Goal: Transaction & Acquisition: Obtain resource

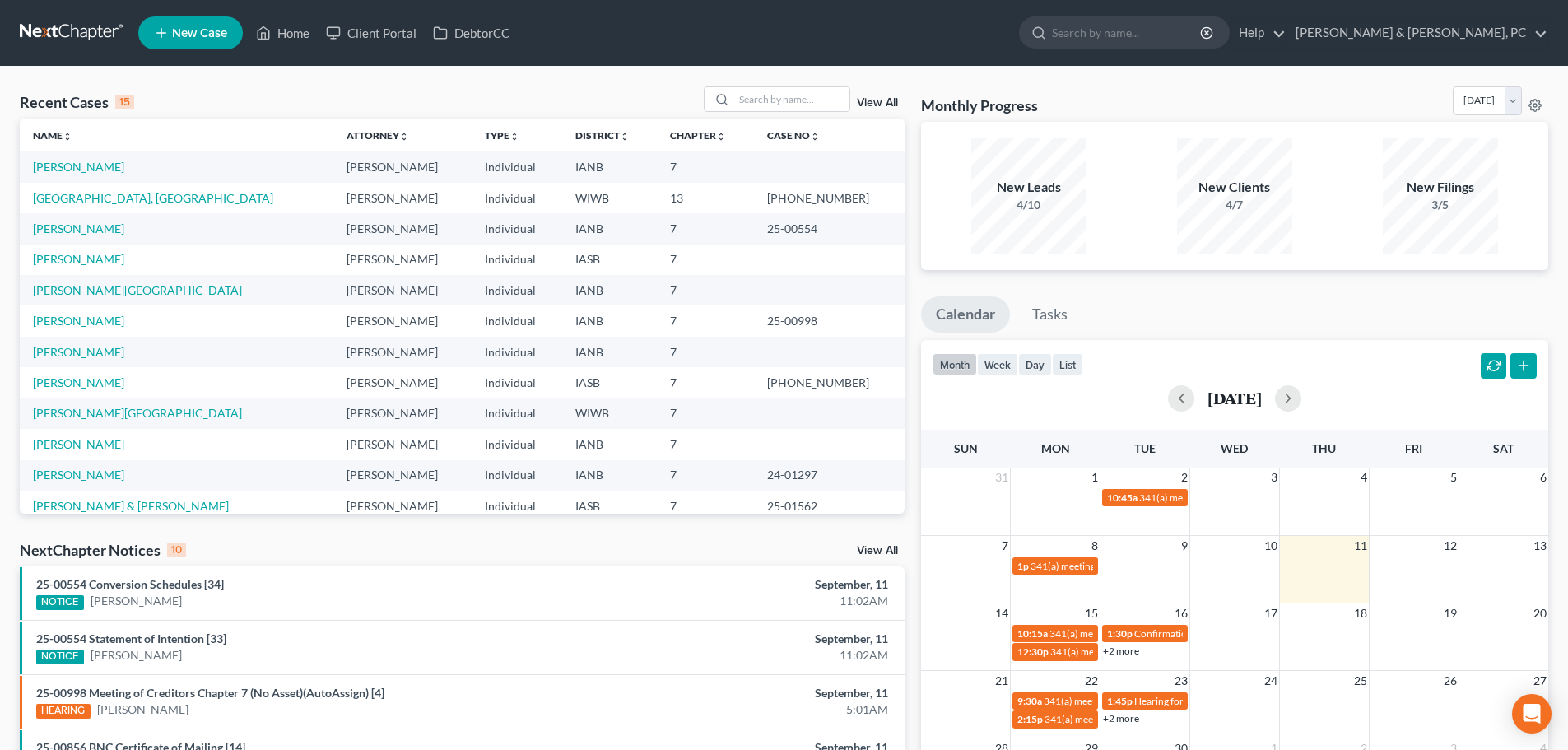
click at [214, 28] on span "New Case" at bounding box center [199, 33] width 55 height 13
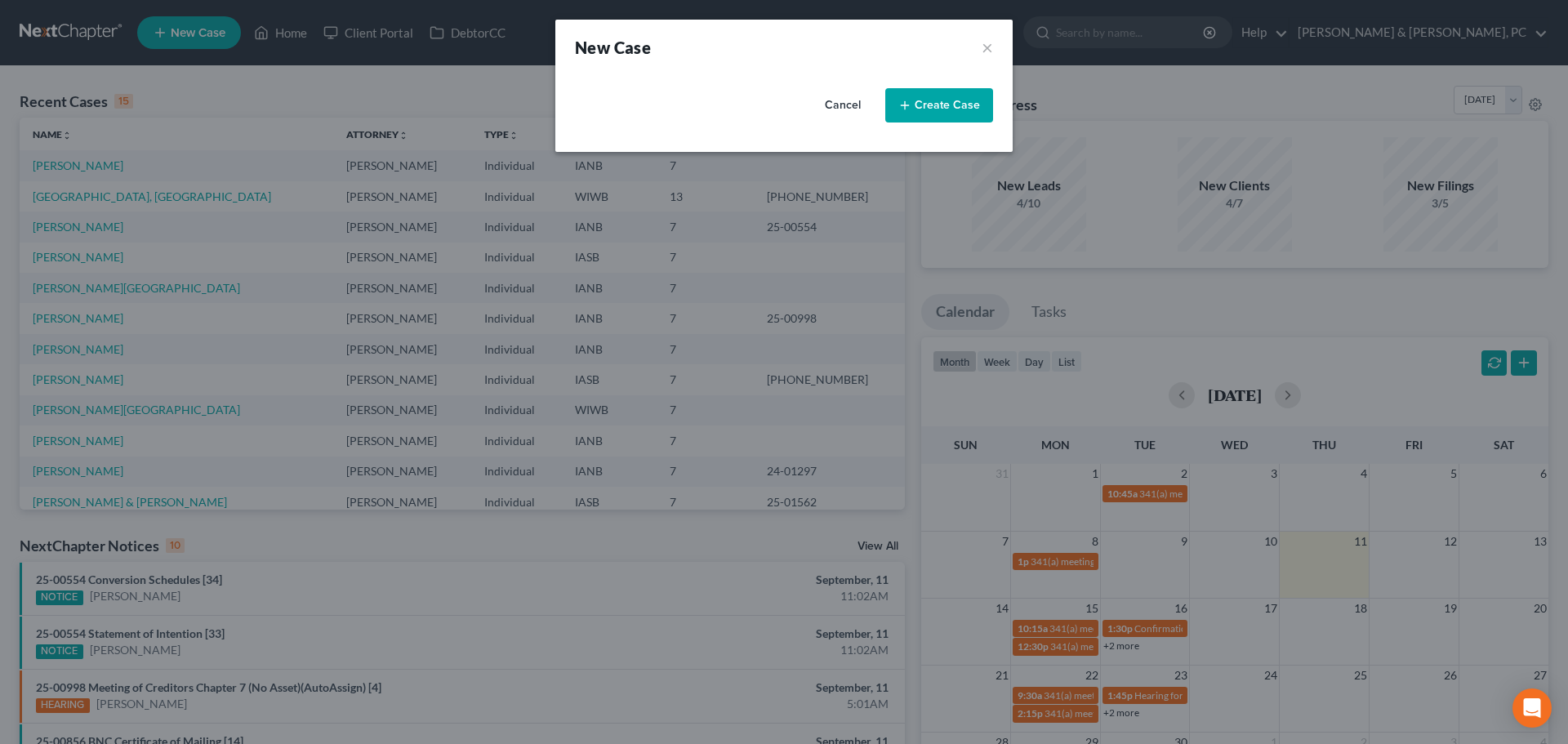
select select "29"
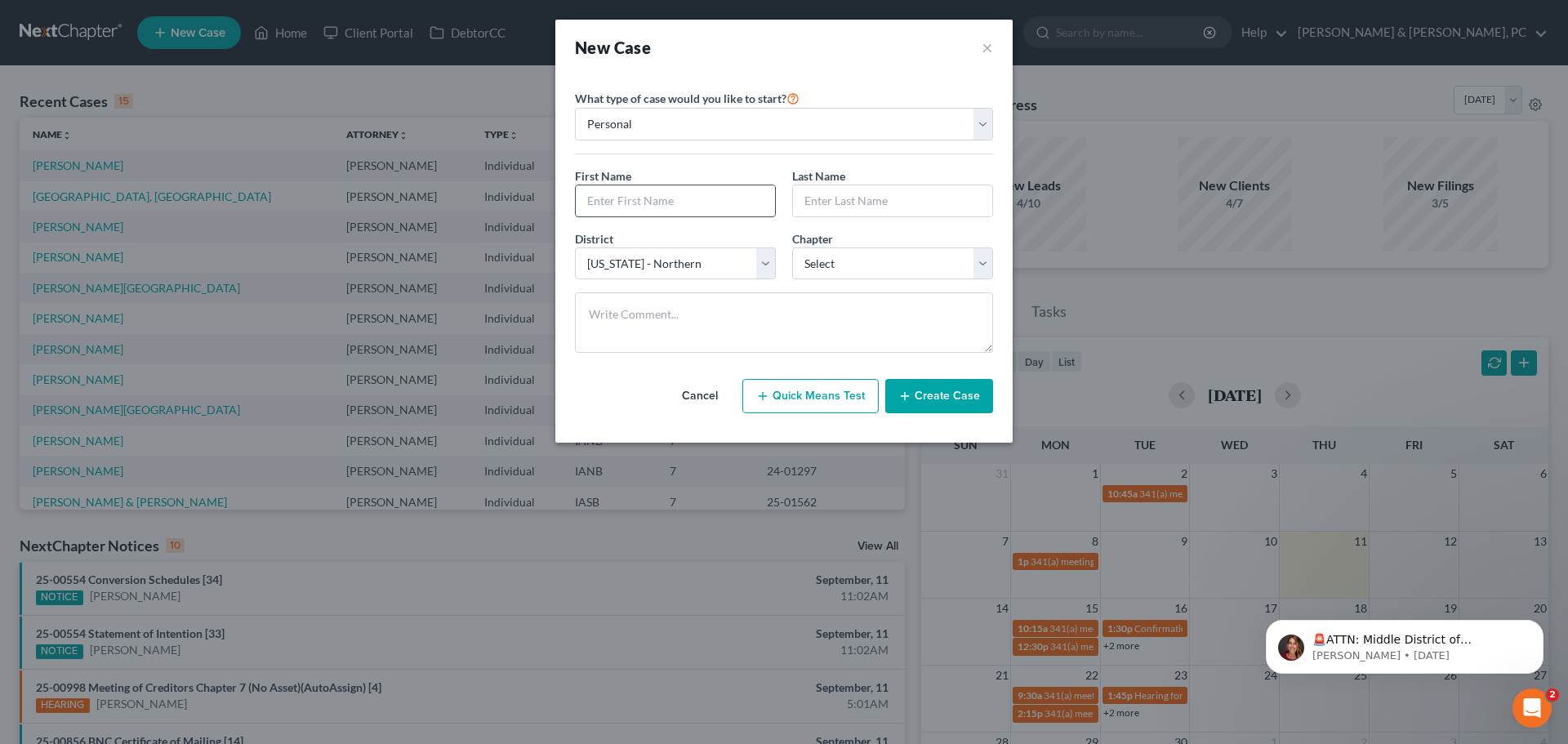
click at [681, 199] on input "text" at bounding box center [675, 201] width 200 height 31
click at [646, 207] on input "text" at bounding box center [675, 201] width 200 height 31
type input "[PERSON_NAME]"
click at [810, 254] on select "Select 7 11 12 13" at bounding box center [893, 263] width 201 height 32
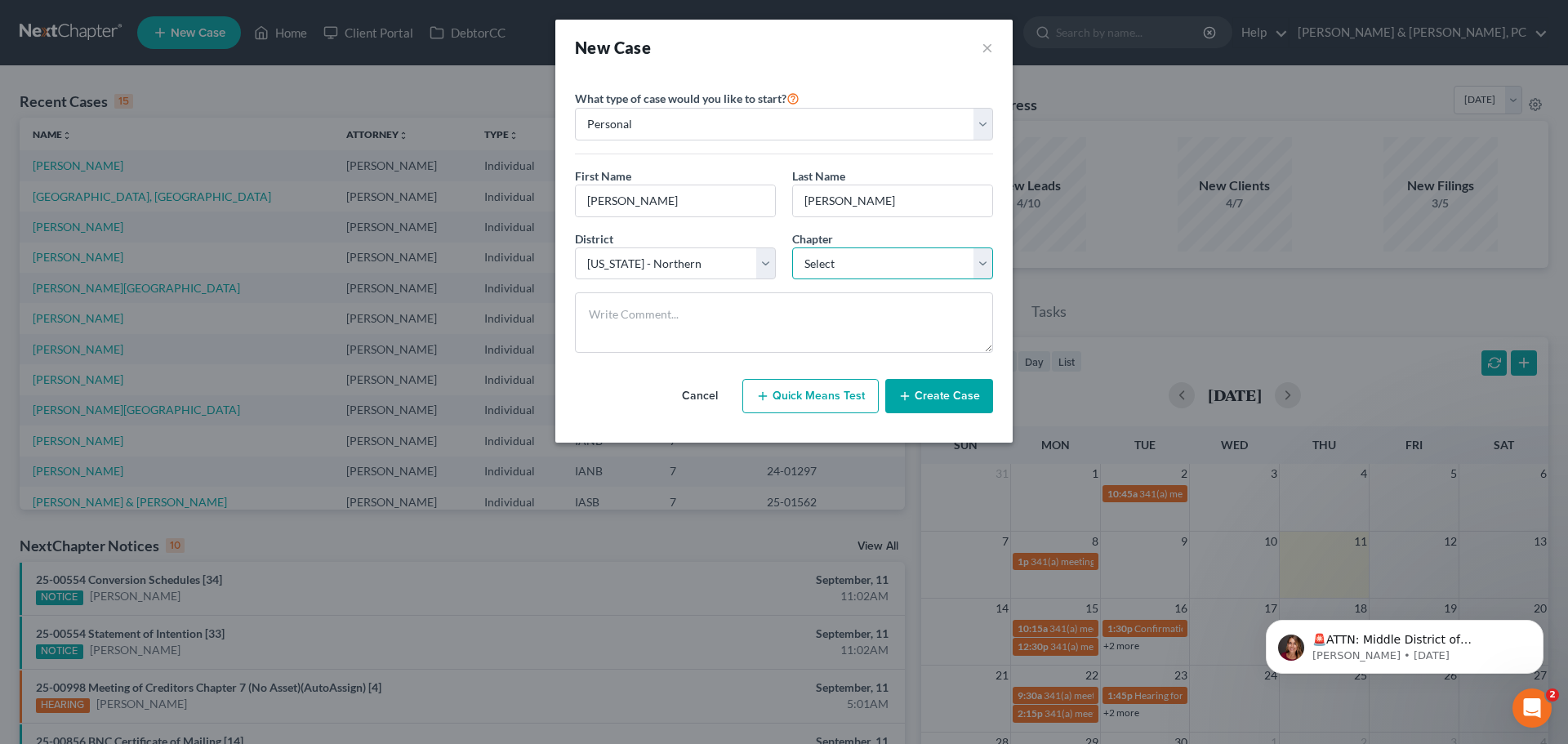
select select "0"
click at [793, 247] on select "Select 7 11 12 13" at bounding box center [893, 263] width 201 height 32
click at [952, 398] on button "Create Case" at bounding box center [939, 396] width 107 height 34
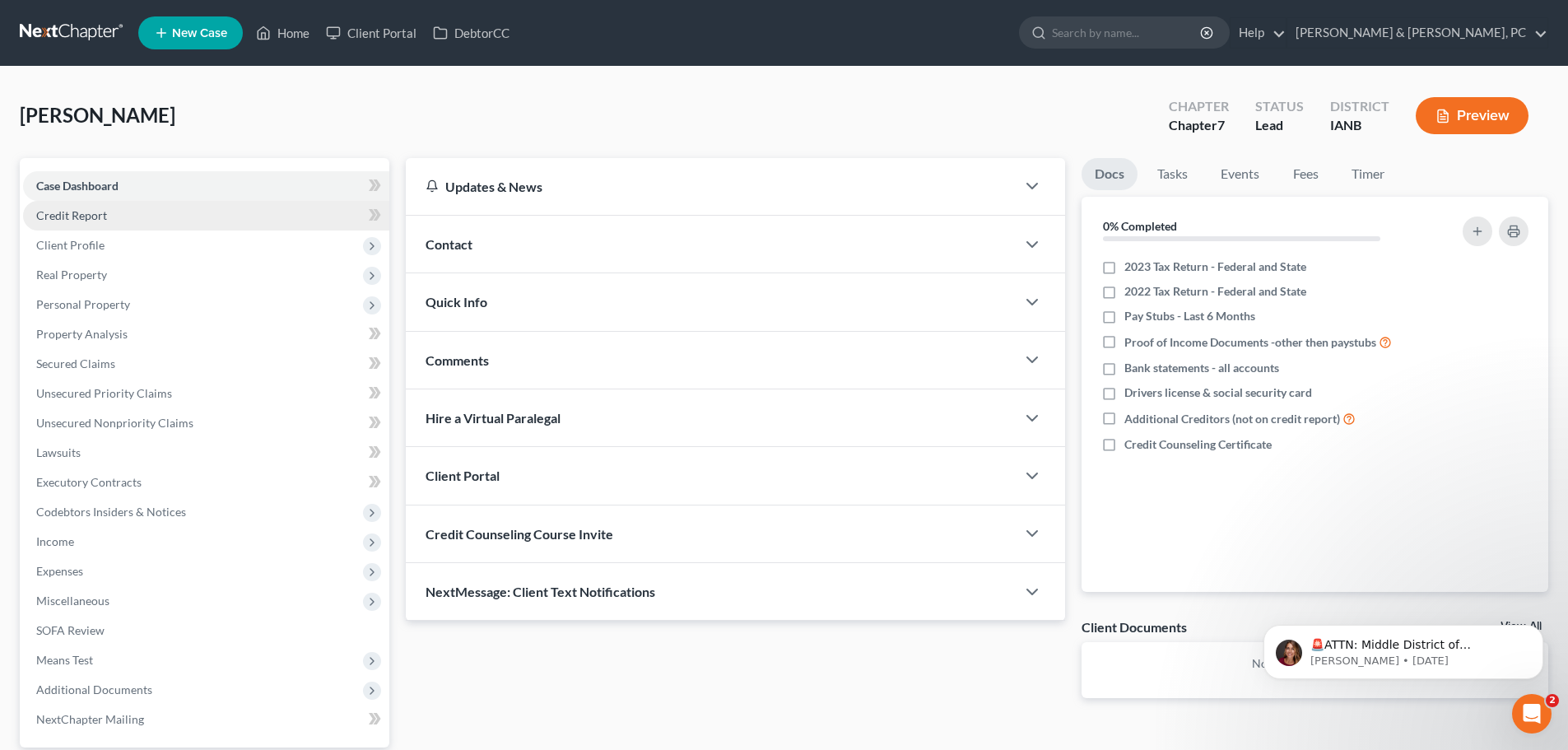
click at [276, 212] on link "Credit Report" at bounding box center [207, 216] width 366 height 30
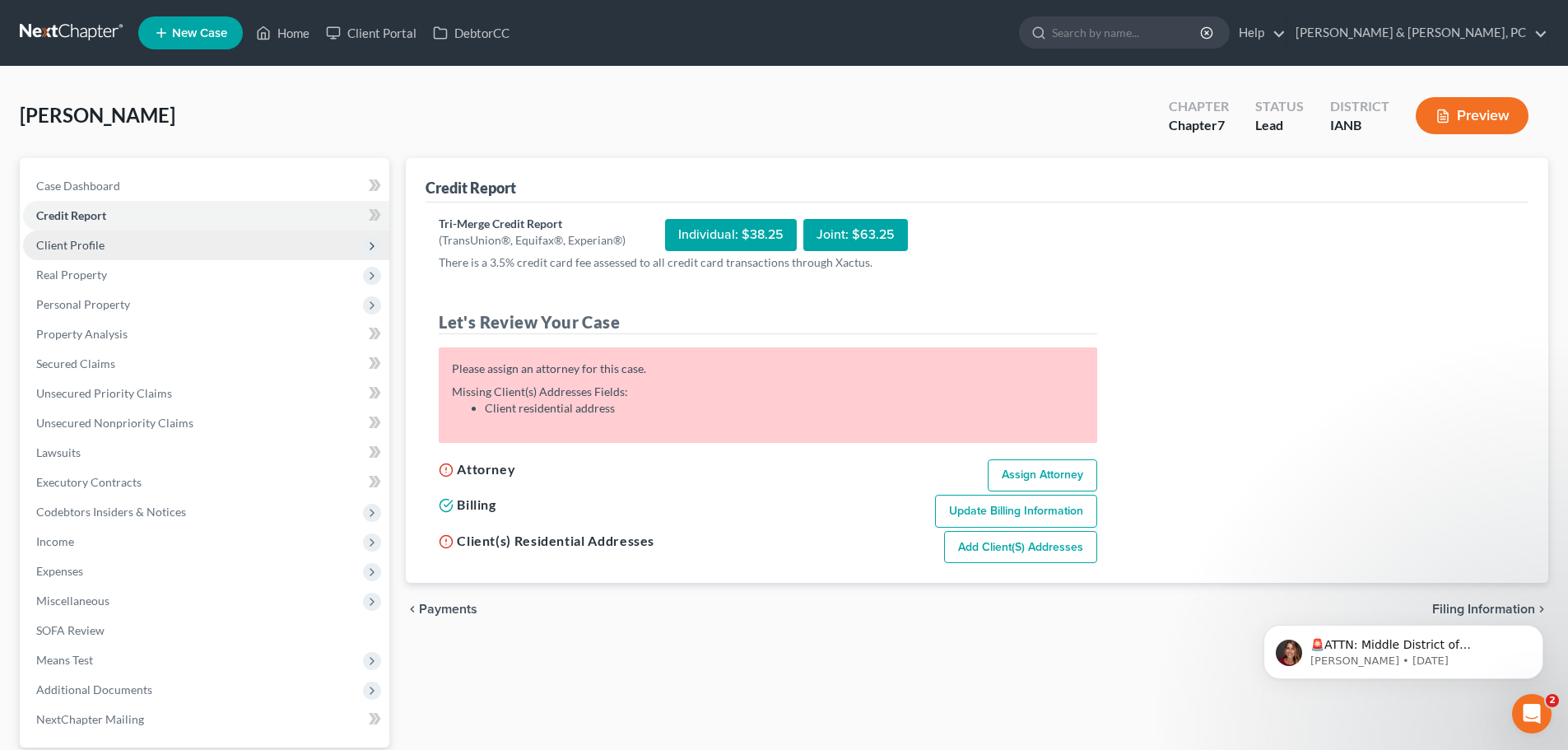
click at [251, 248] on span "Client Profile" at bounding box center [207, 245] width 366 height 30
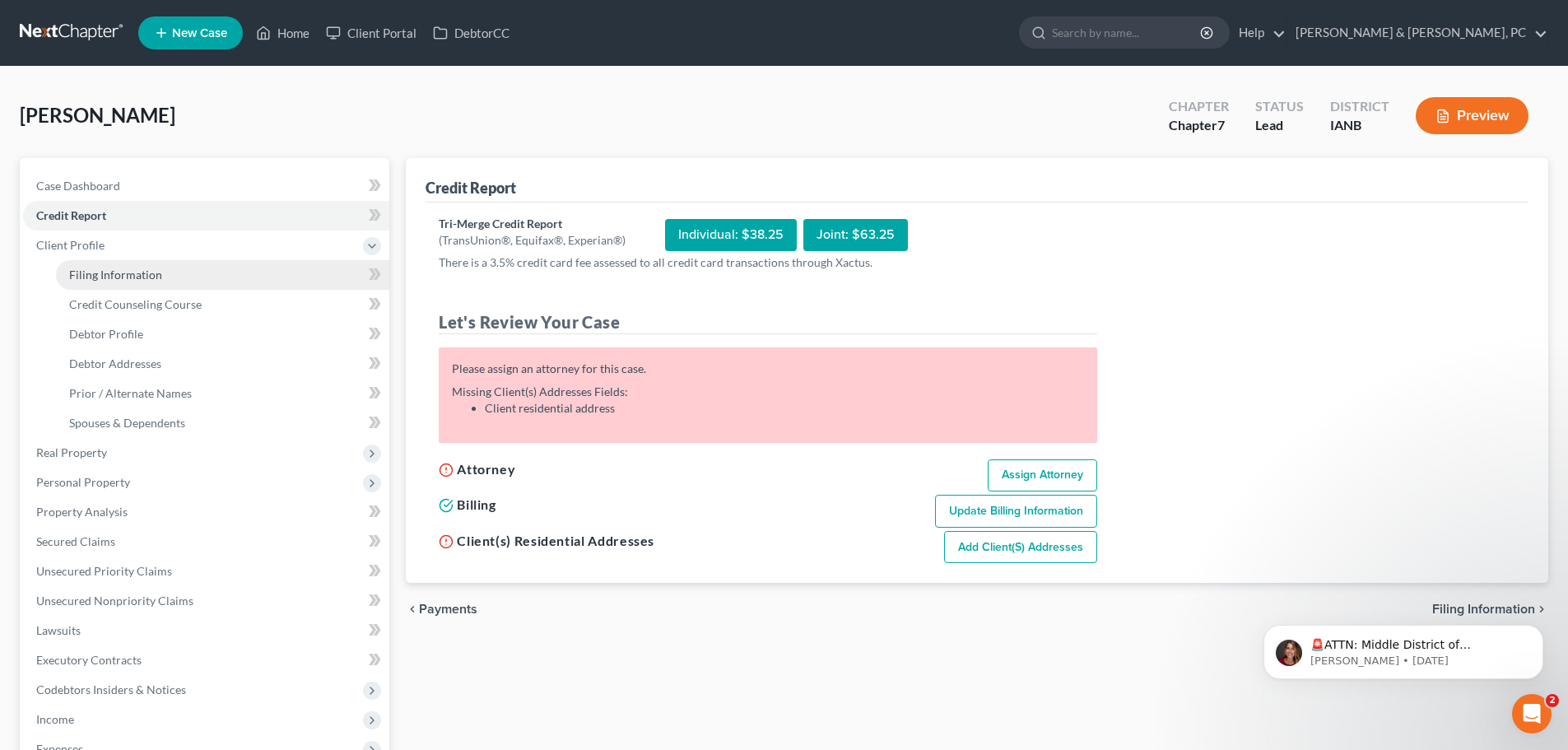
click at [227, 272] on link "Filing Information" at bounding box center [222, 274] width 333 height 30
select select "1"
select select "0"
select select "29"
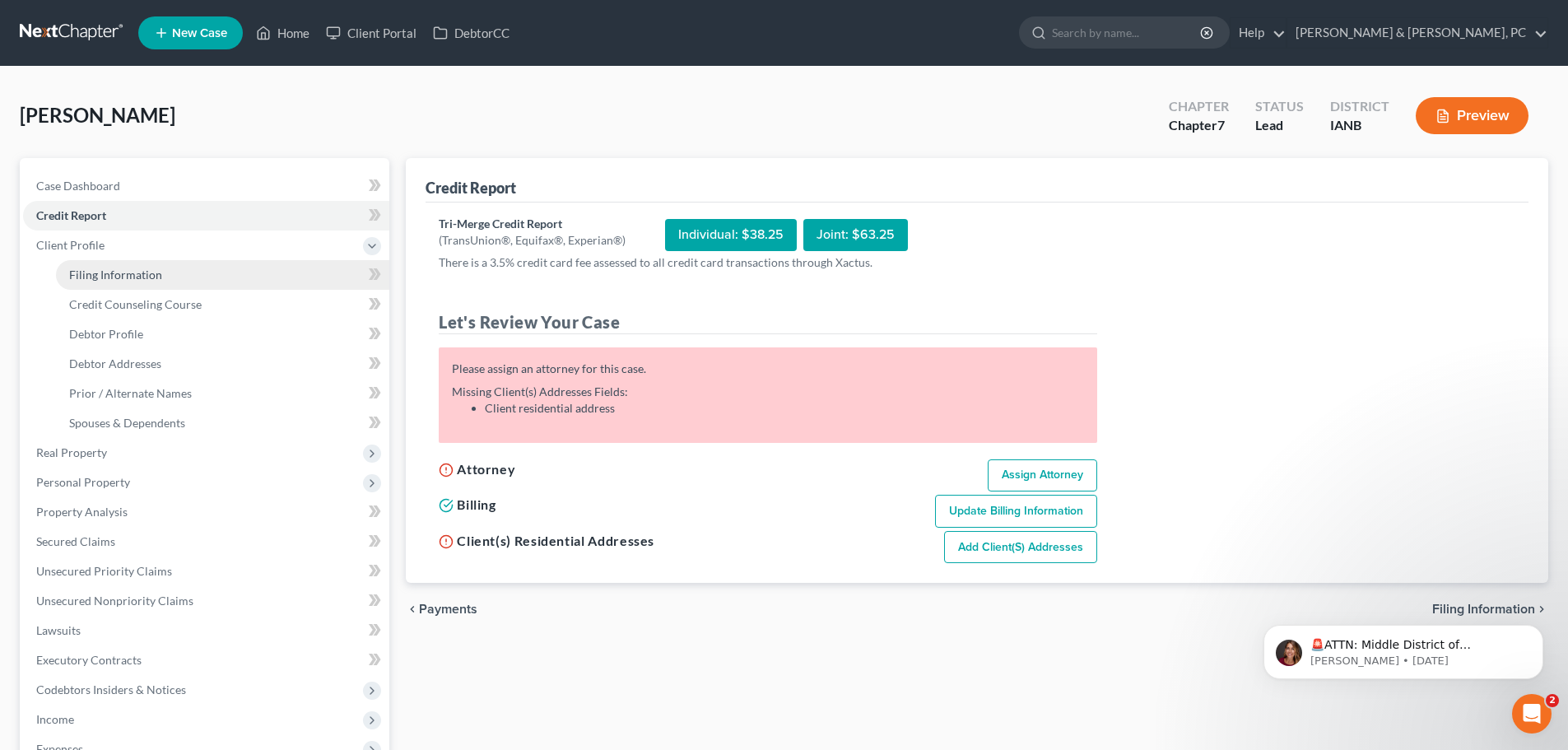
select select "16"
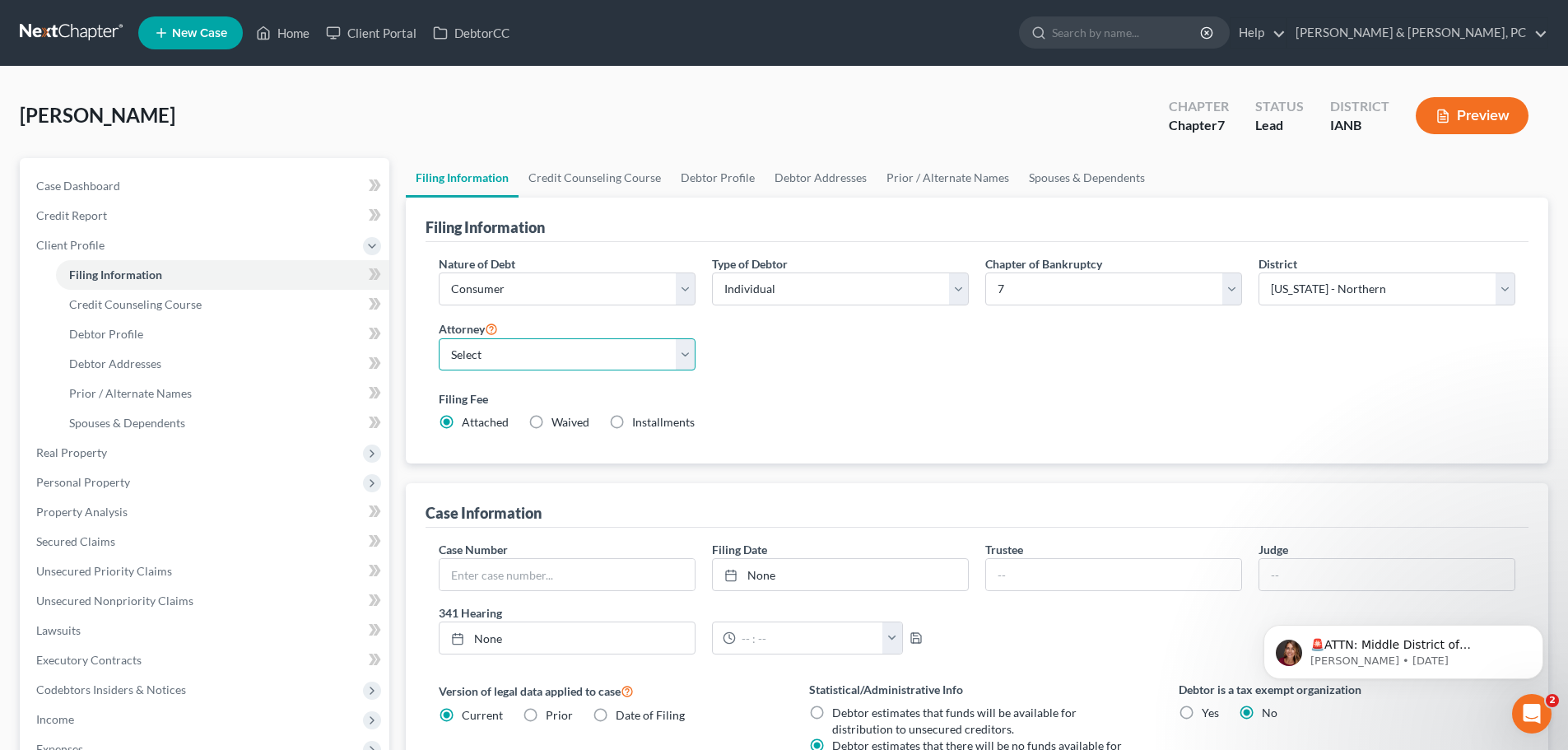
click at [542, 355] on select "Select [PERSON_NAME] - IASB [PERSON_NAME] - ILNB" at bounding box center [567, 355] width 257 height 32
select select "0"
click at [438, 338] on select "Select [PERSON_NAME] - IASB [PERSON_NAME] - ILNB" at bounding box center [567, 355] width 257 height 32
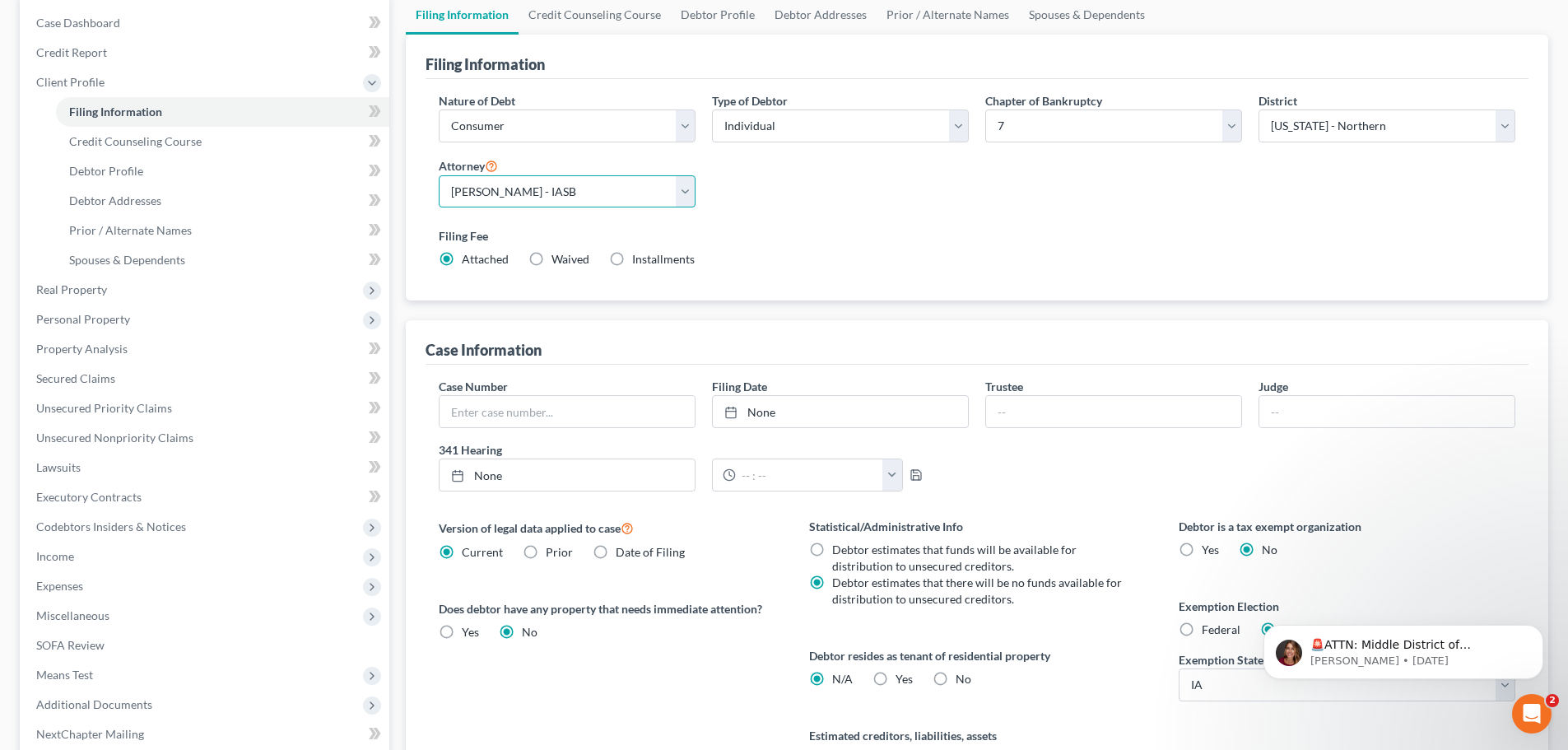
scroll to position [164, 0]
click at [175, 143] on span "Credit Counseling Course" at bounding box center [135, 140] width 133 height 14
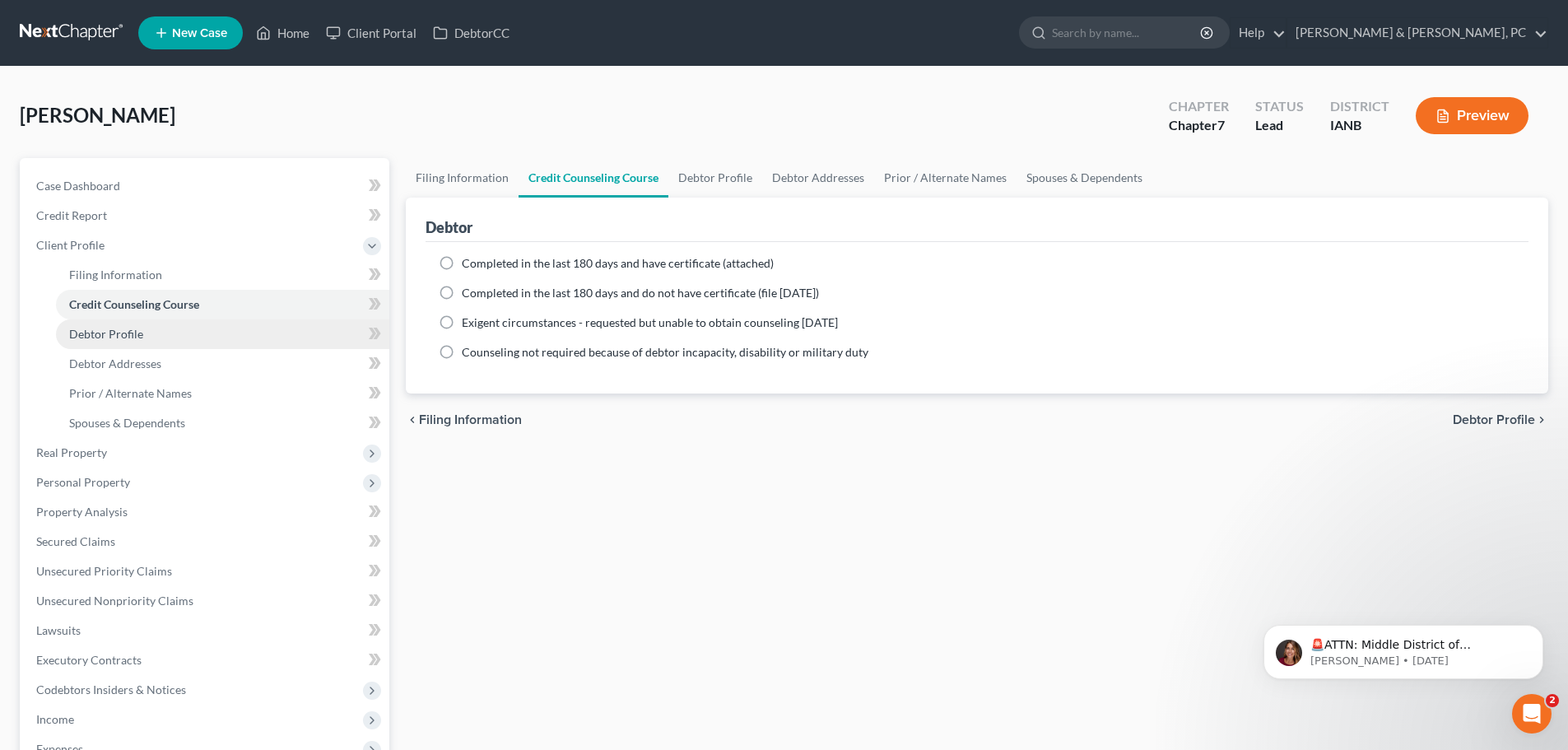
click at [152, 337] on link "Debtor Profile" at bounding box center [222, 334] width 333 height 30
select select "0"
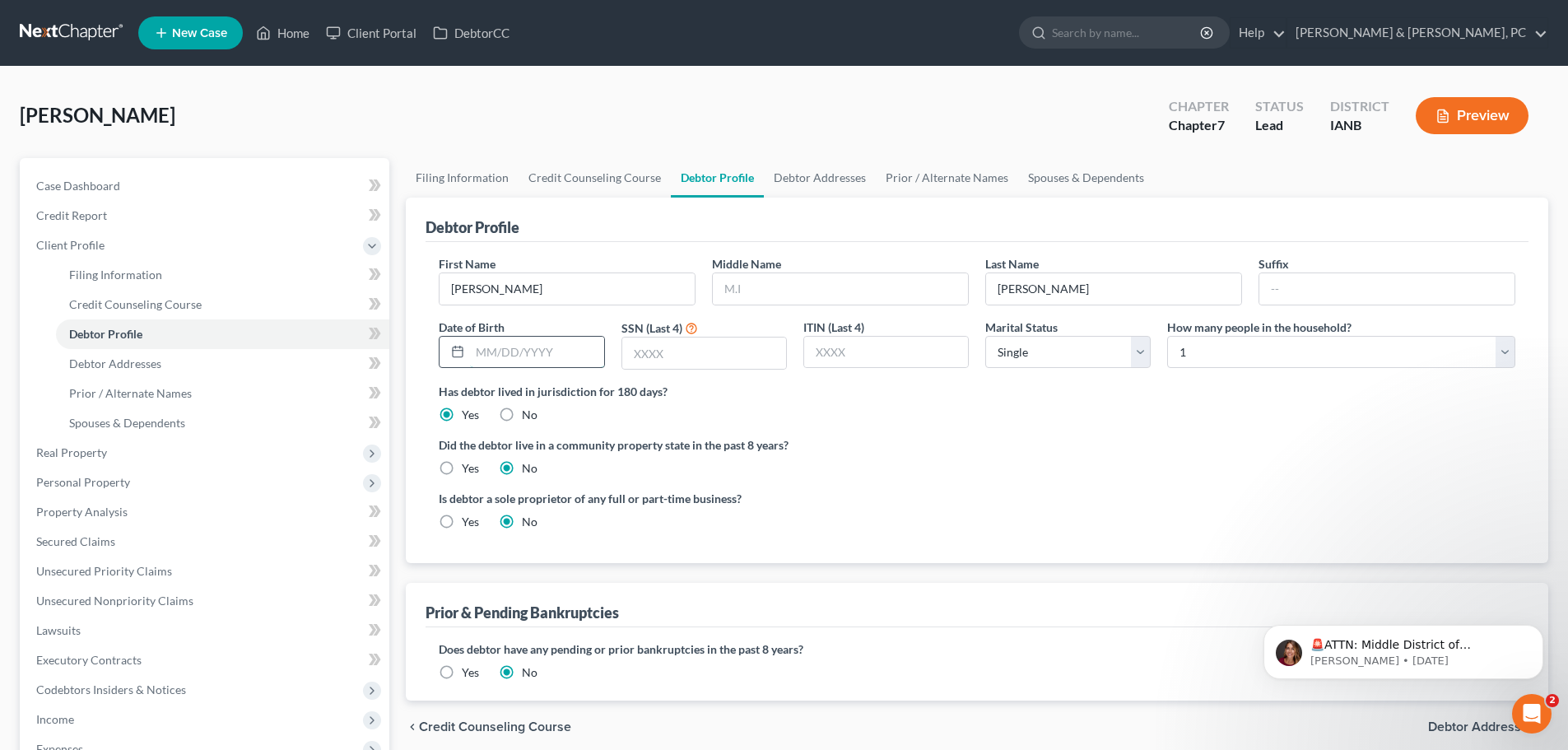
click at [485, 362] on input "text" at bounding box center [537, 352] width 134 height 32
click at [510, 366] on input "text" at bounding box center [537, 352] width 134 height 32
type input "[DATE]"
click at [741, 350] on input "text" at bounding box center [705, 353] width 164 height 32
type input "7829"
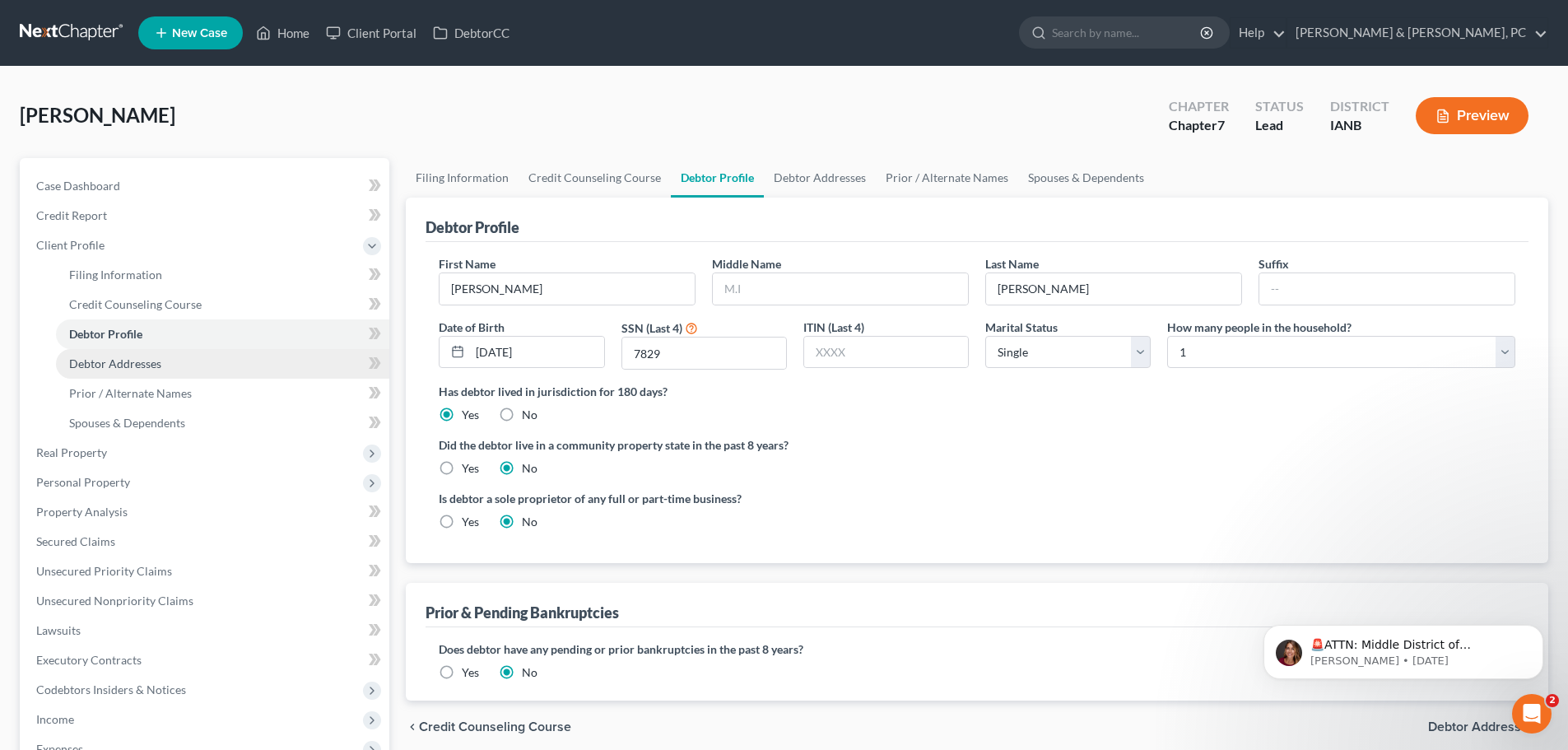
click at [144, 365] on span "Debtor Addresses" at bounding box center [115, 364] width 92 height 14
select select "0"
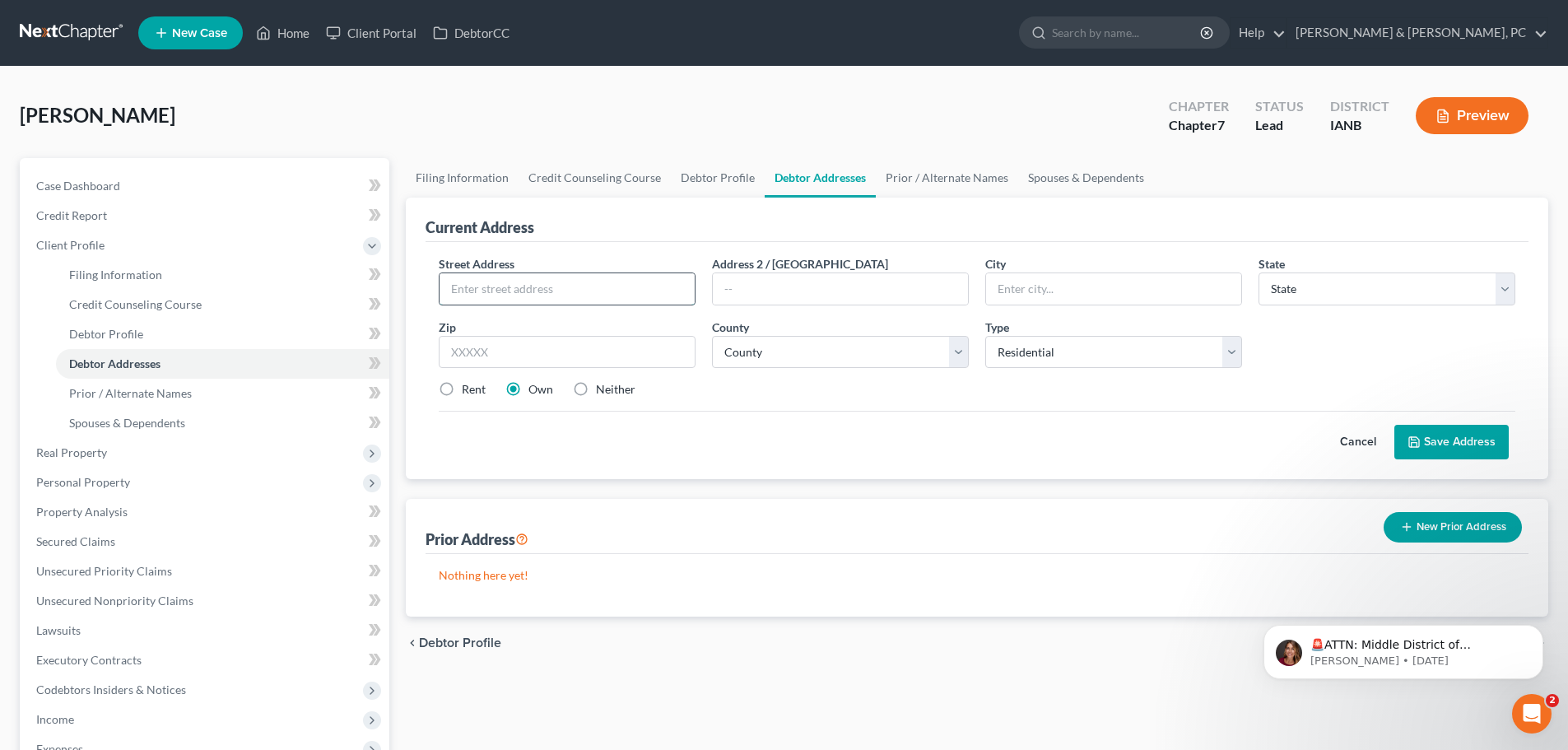
click at [535, 288] on input "text" at bounding box center [567, 289] width 255 height 32
click at [530, 279] on input "text" at bounding box center [567, 289] width 255 height 32
type input "[GEOGRAPHIC_DATA]"
click at [1041, 301] on input "text" at bounding box center [1113, 289] width 255 height 32
type input "Dubuque"
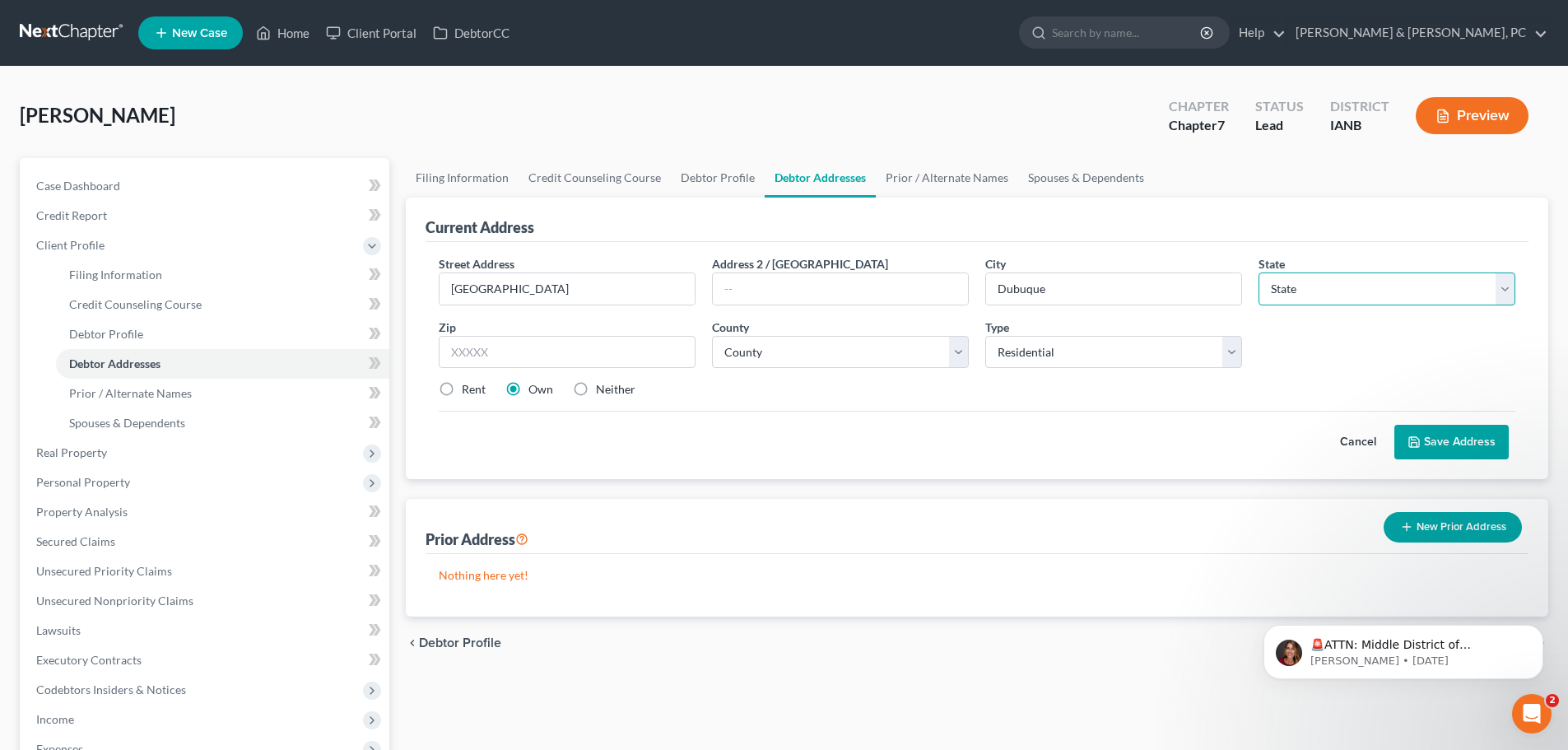
click at [1286, 292] on select "State [US_STATE] AK AR AZ CA CO CT DE DC [GEOGRAPHIC_DATA] [GEOGRAPHIC_DATA] GU…" at bounding box center [1387, 289] width 257 height 32
select select "16"
click at [1259, 273] on select "State [US_STATE] AK AR AZ CA CO CT DE DC [GEOGRAPHIC_DATA] [GEOGRAPHIC_DATA] GU…" at bounding box center [1387, 289] width 257 height 32
click at [582, 345] on input "text" at bounding box center [567, 352] width 257 height 32
type input "52001"
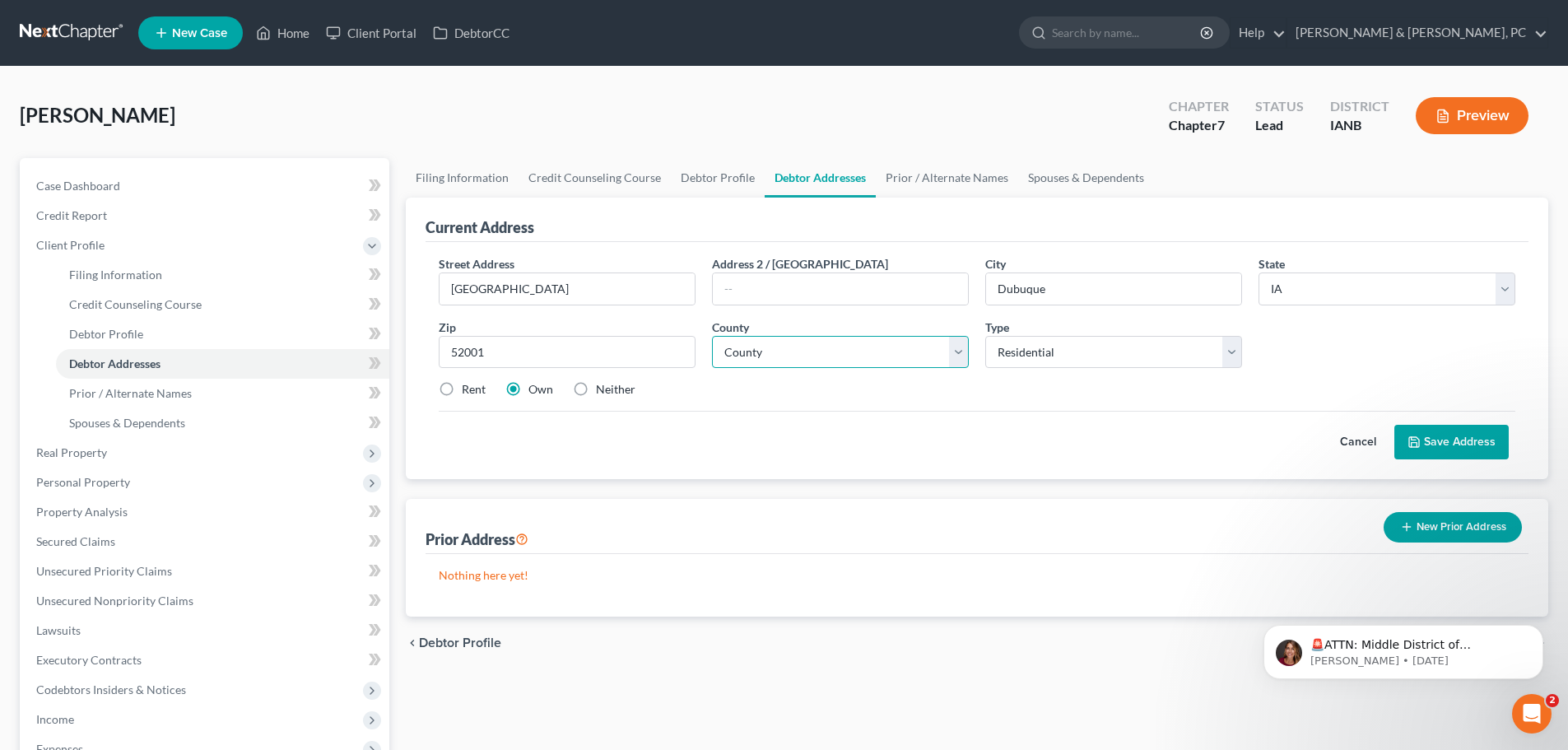
click at [750, 344] on select "County [GEOGRAPHIC_DATA] [GEOGRAPHIC_DATA] [GEOGRAPHIC_DATA] [GEOGRAPHIC_DATA] …" at bounding box center [840, 352] width 257 height 32
select select "30"
click at [712, 336] on select "County [GEOGRAPHIC_DATA] [GEOGRAPHIC_DATA] [GEOGRAPHIC_DATA] [GEOGRAPHIC_DATA] …" at bounding box center [840, 352] width 257 height 32
click at [1467, 427] on button "Save Address" at bounding box center [1451, 442] width 115 height 34
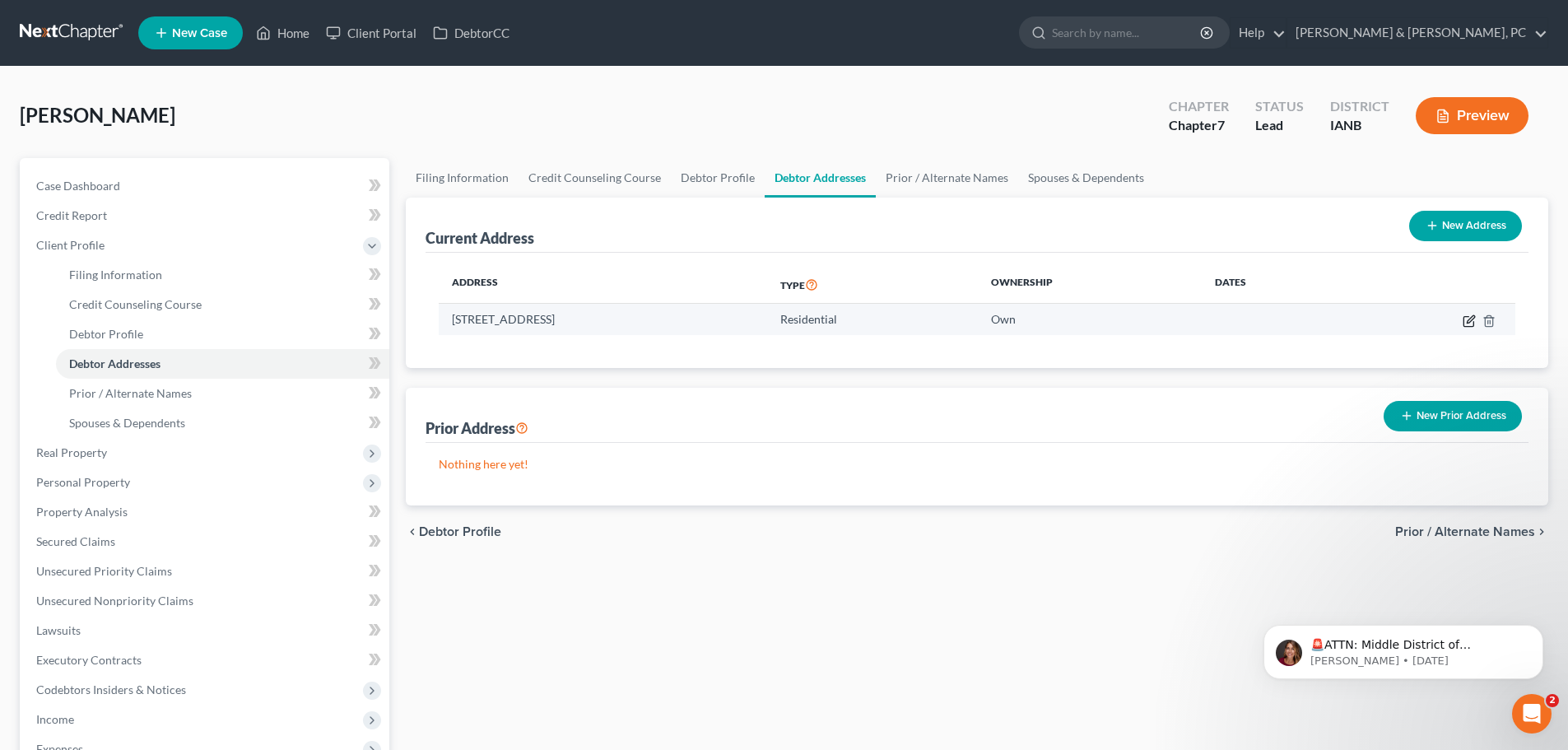
click at [1469, 322] on icon "button" at bounding box center [1471, 319] width 7 height 7
select select "16"
select select "30"
select select "0"
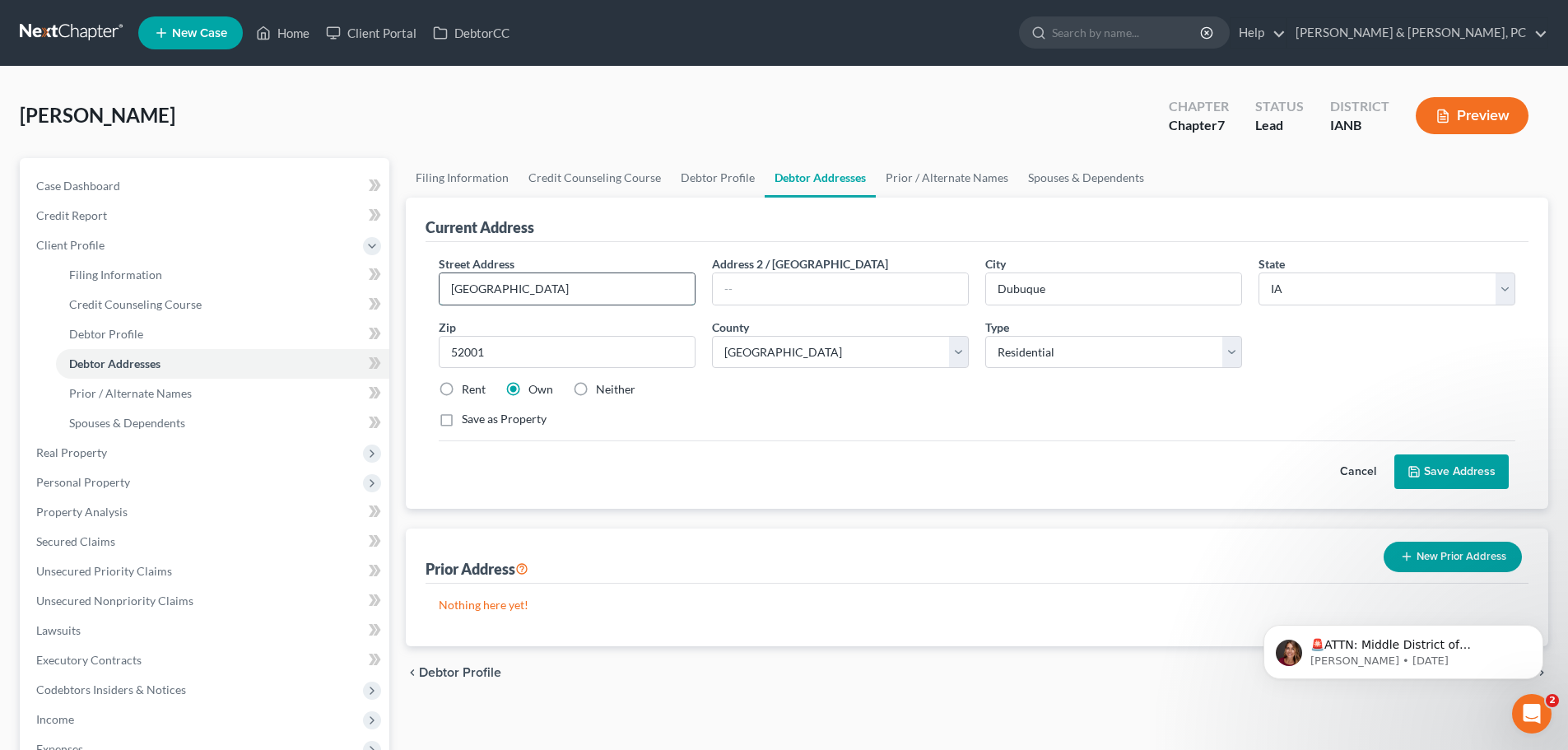
click at [447, 289] on input "[GEOGRAPHIC_DATA]" at bounding box center [567, 289] width 255 height 32
type input "[STREET_ADDRESS]"
drag, startPoint x: 1182, startPoint y: 296, endPoint x: 938, endPoint y: 295, distance: 244.0
click at [938, 295] on div "Street Address * [STREET_ADDRESS] Address [GEOGRAPHIC_DATA] * [GEOGRAPHIC_DATA]…" at bounding box center [976, 348] width 1093 height 186
type input "[PERSON_NAME]"
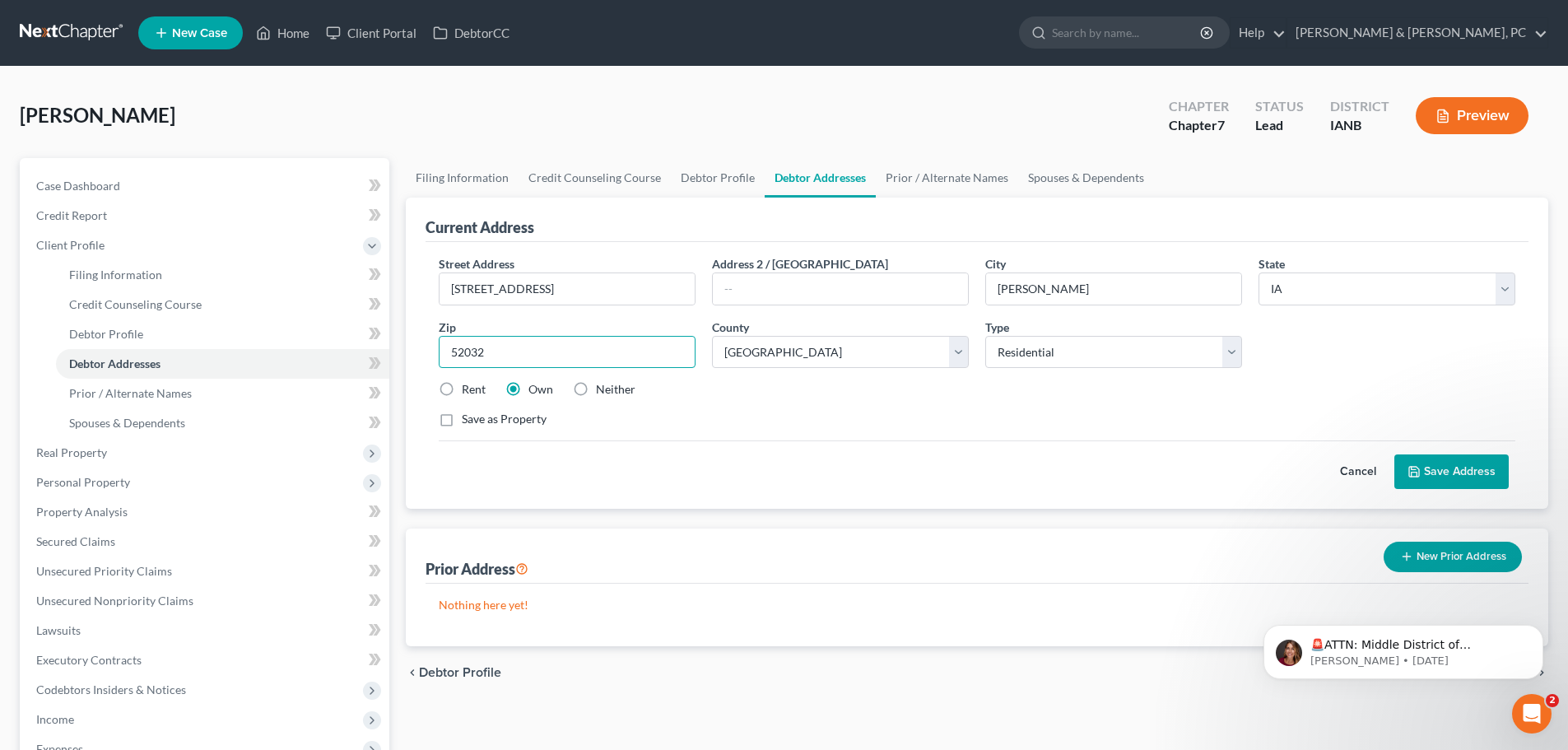
type input "52032"
click at [816, 364] on select "County [GEOGRAPHIC_DATA] [GEOGRAPHIC_DATA] [GEOGRAPHIC_DATA] [GEOGRAPHIC_DATA] …" at bounding box center [840, 352] width 257 height 32
select select "48"
click at [712, 336] on select "County [GEOGRAPHIC_DATA] [GEOGRAPHIC_DATA] [GEOGRAPHIC_DATA] [GEOGRAPHIC_DATA] …" at bounding box center [840, 352] width 257 height 32
click at [888, 417] on div "Save as Property" at bounding box center [976, 419] width 1076 height 16
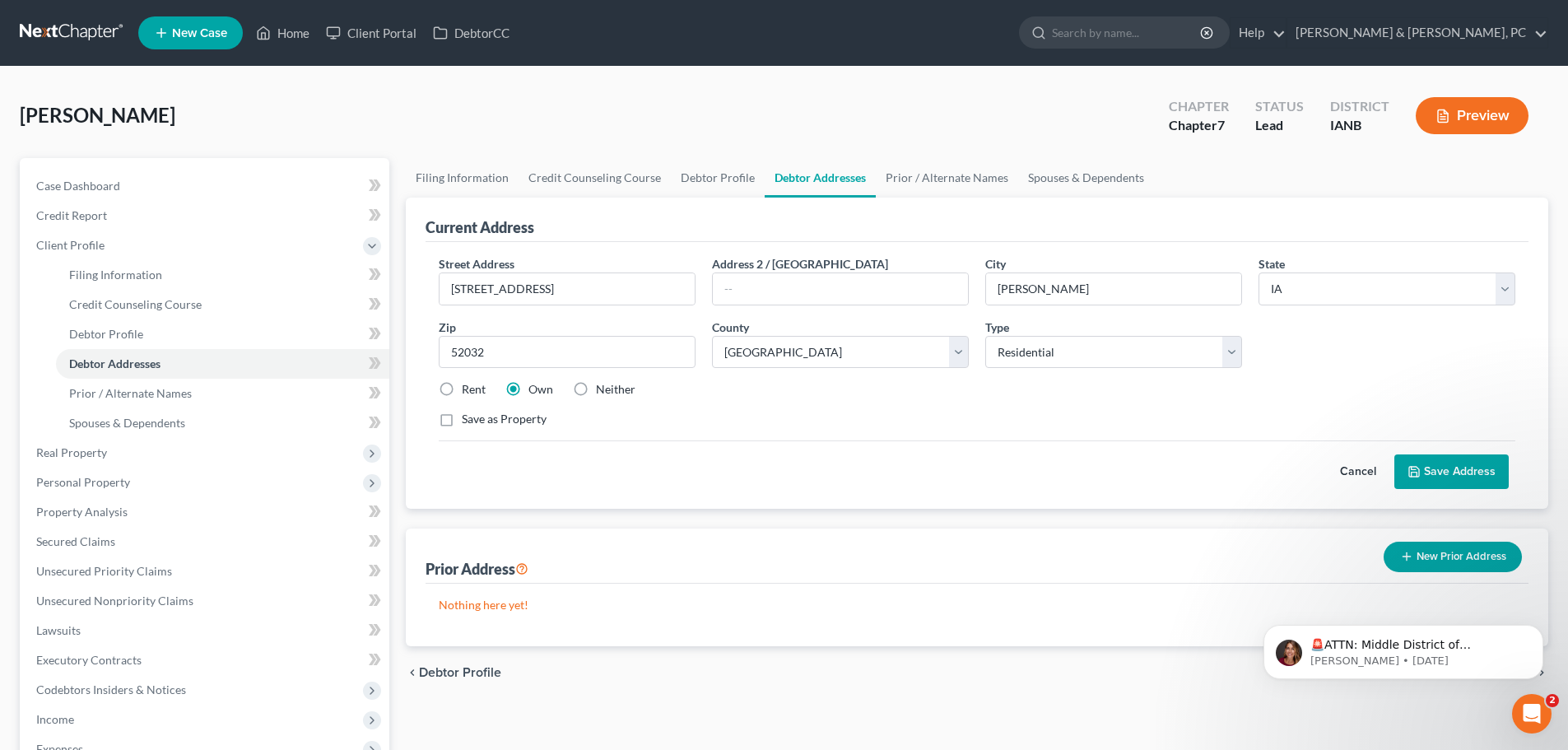
click at [1464, 473] on button "Save Address" at bounding box center [1451, 472] width 115 height 34
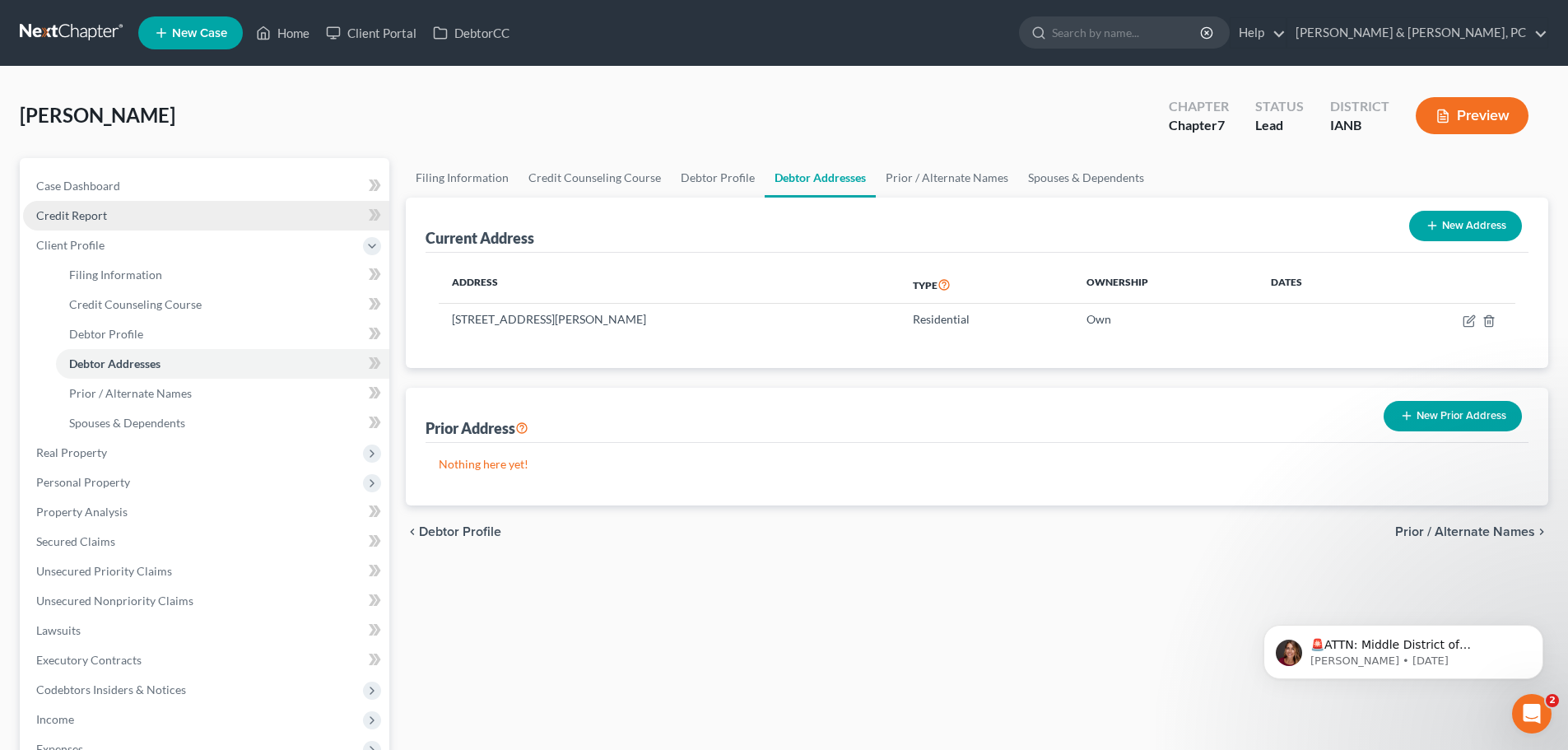
click at [151, 208] on link "Credit Report" at bounding box center [207, 216] width 366 height 30
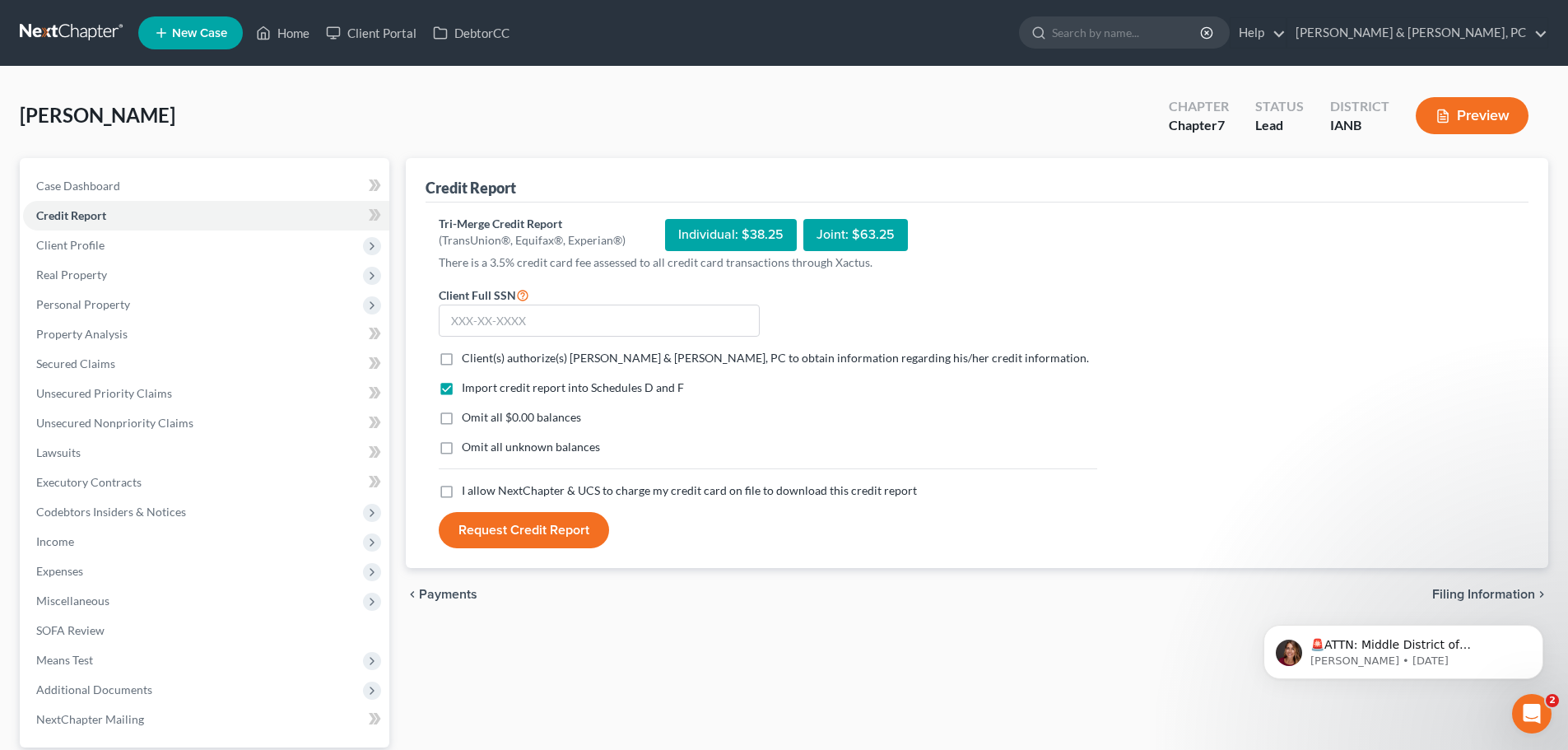
click at [462, 364] on label "Client(s) authorize(s) [PERSON_NAME] & [PERSON_NAME], PC to obtain information …" at bounding box center [775, 358] width 627 height 16
click at [468, 361] on input "Client(s) authorize(s) [PERSON_NAME] & [PERSON_NAME], PC to obtain information …" at bounding box center [474, 356] width 11 height 11
checkbox input "true"
click at [462, 417] on label "Omit all $0.00 balances" at bounding box center [521, 417] width 119 height 16
click at [468, 417] on input "Omit all $0.00 balances" at bounding box center [474, 414] width 11 height 11
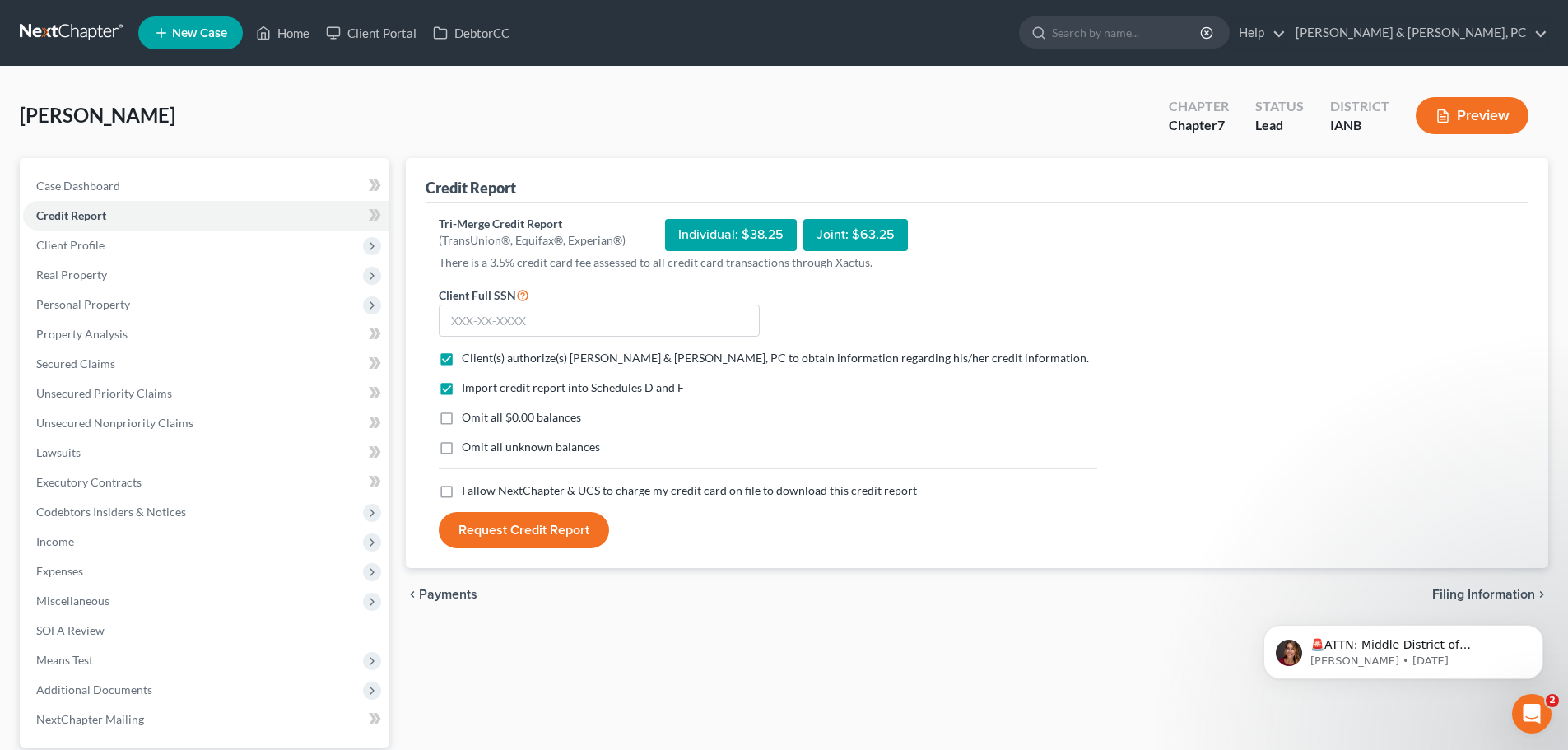
checkbox input "true"
click at [462, 448] on label "Omit all unknown balances" at bounding box center [530, 447] width 138 height 16
click at [468, 448] on input "Omit all unknown balances" at bounding box center [474, 444] width 11 height 11
checkbox input "true"
click at [462, 489] on label "I allow NextChapter & UCS to charge my credit card on file to download this cre…" at bounding box center [689, 491] width 455 height 16
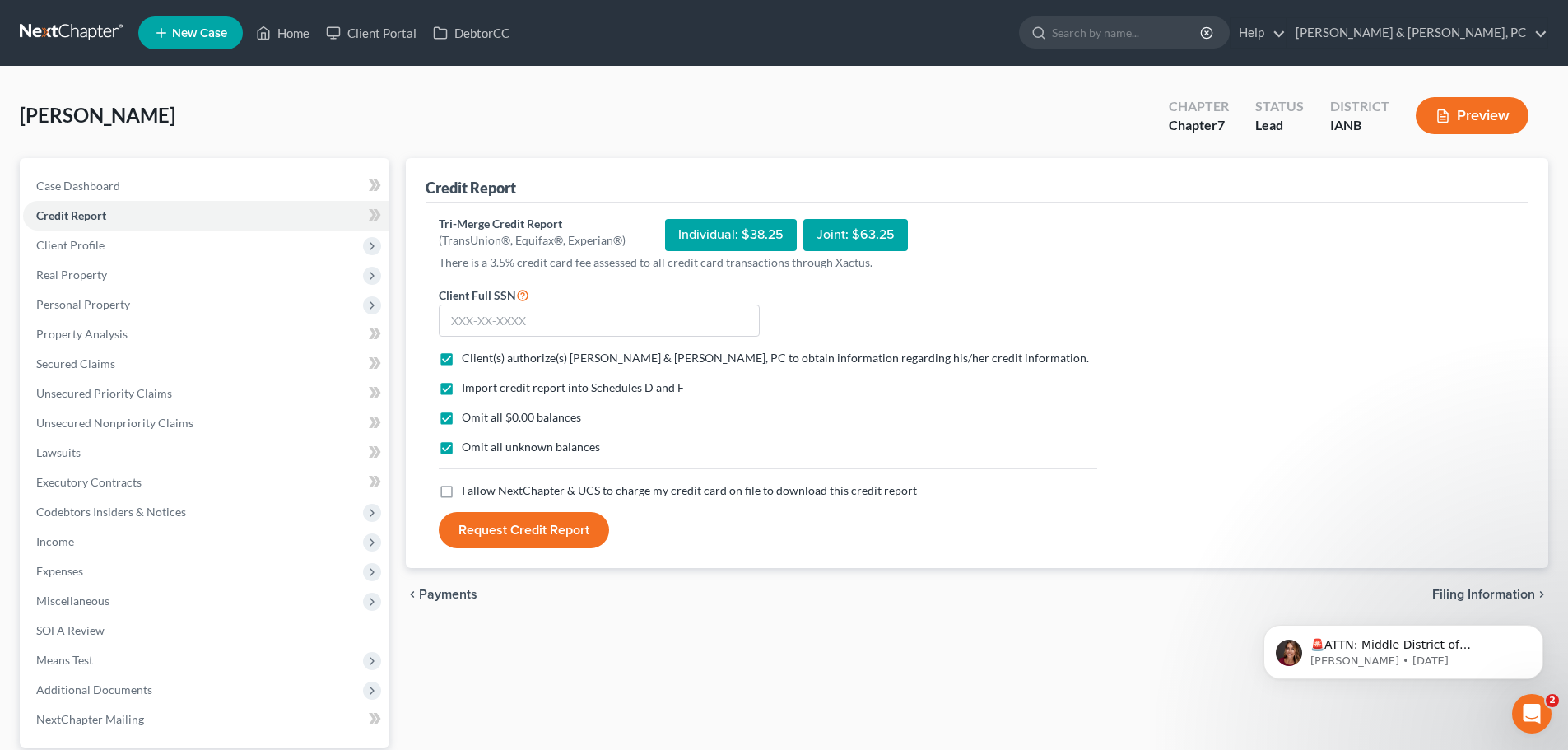
click at [468, 489] on input "I allow NextChapter & UCS to charge my credit card on file to download this cre…" at bounding box center [474, 488] width 11 height 11
checkbox input "true"
click at [581, 323] on input "text" at bounding box center [599, 321] width 321 height 32
paste input "481-78-7829"
type input "481-78-7829"
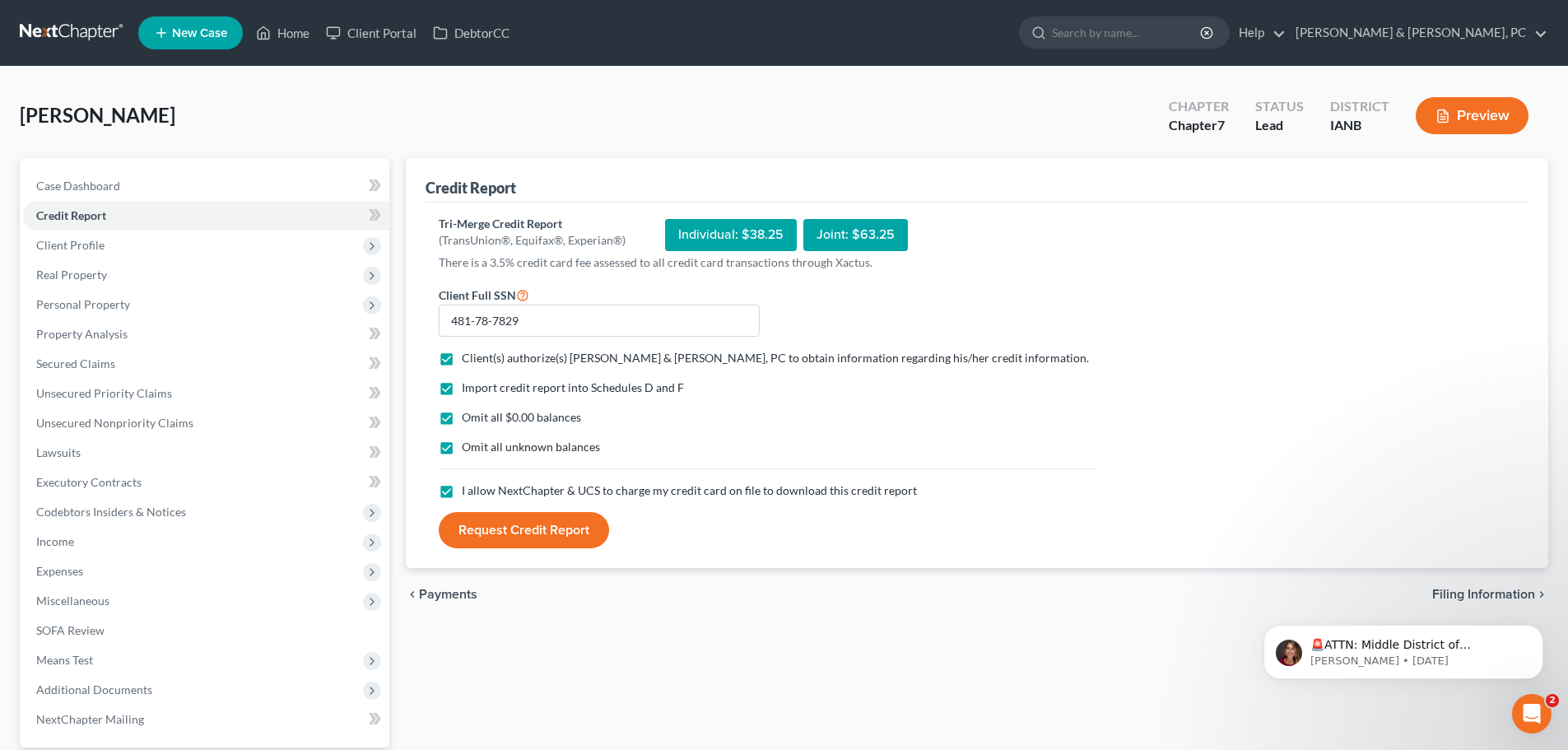
click at [569, 536] on button "Request Credit Report" at bounding box center [523, 530] width 171 height 36
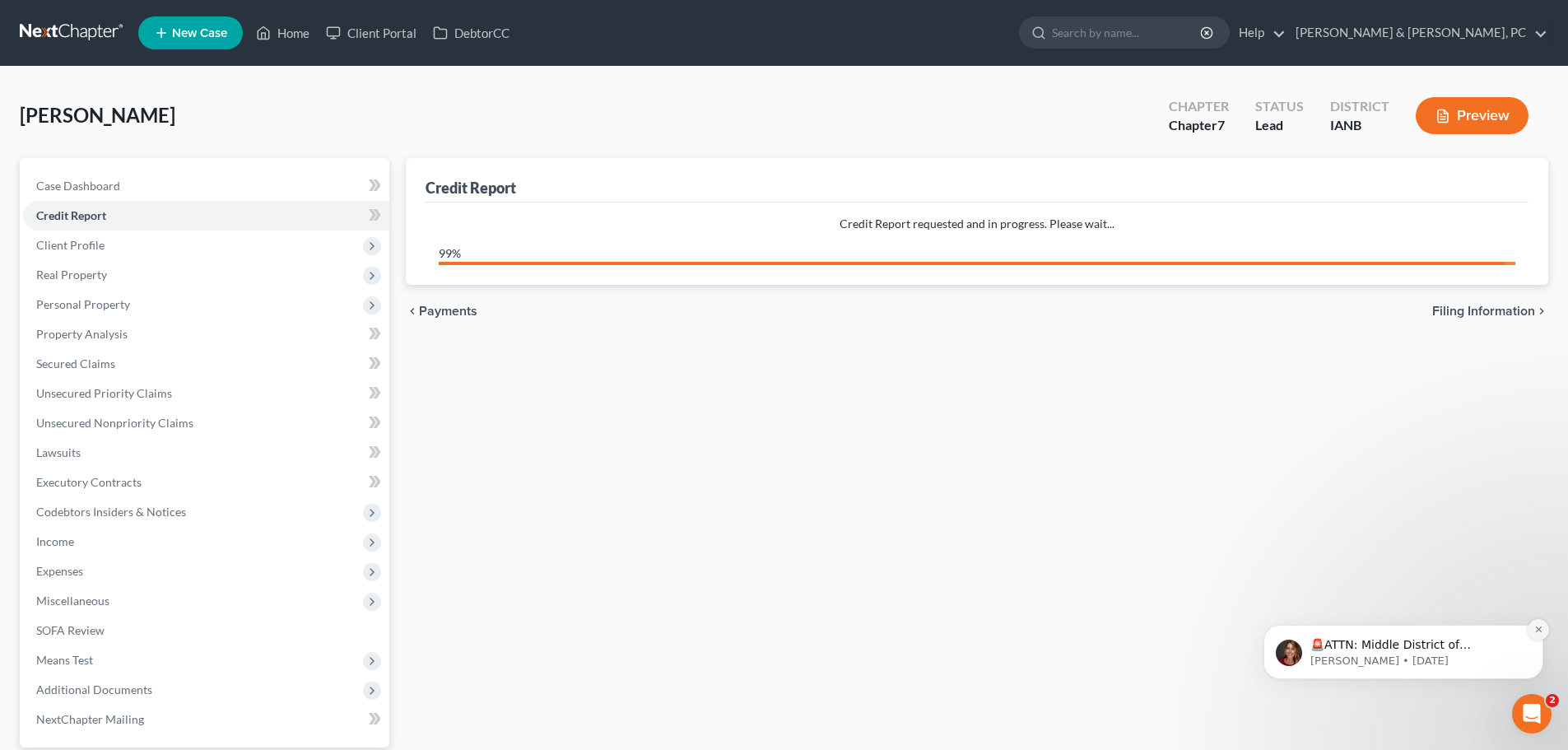
click at [1543, 627] on button "Dismiss notification" at bounding box center [1538, 630] width 22 height 22
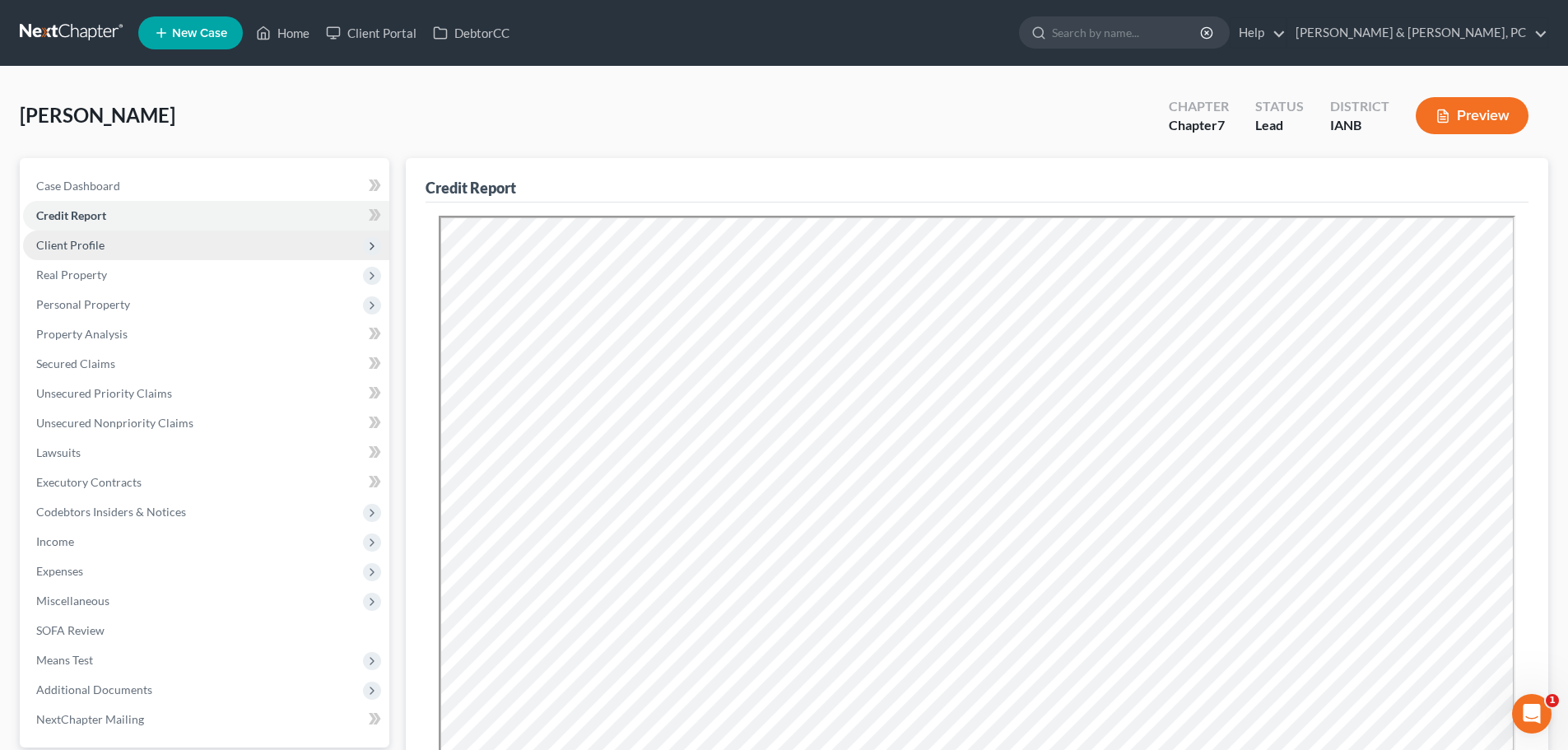
click at [146, 241] on span "Client Profile" at bounding box center [207, 245] width 366 height 30
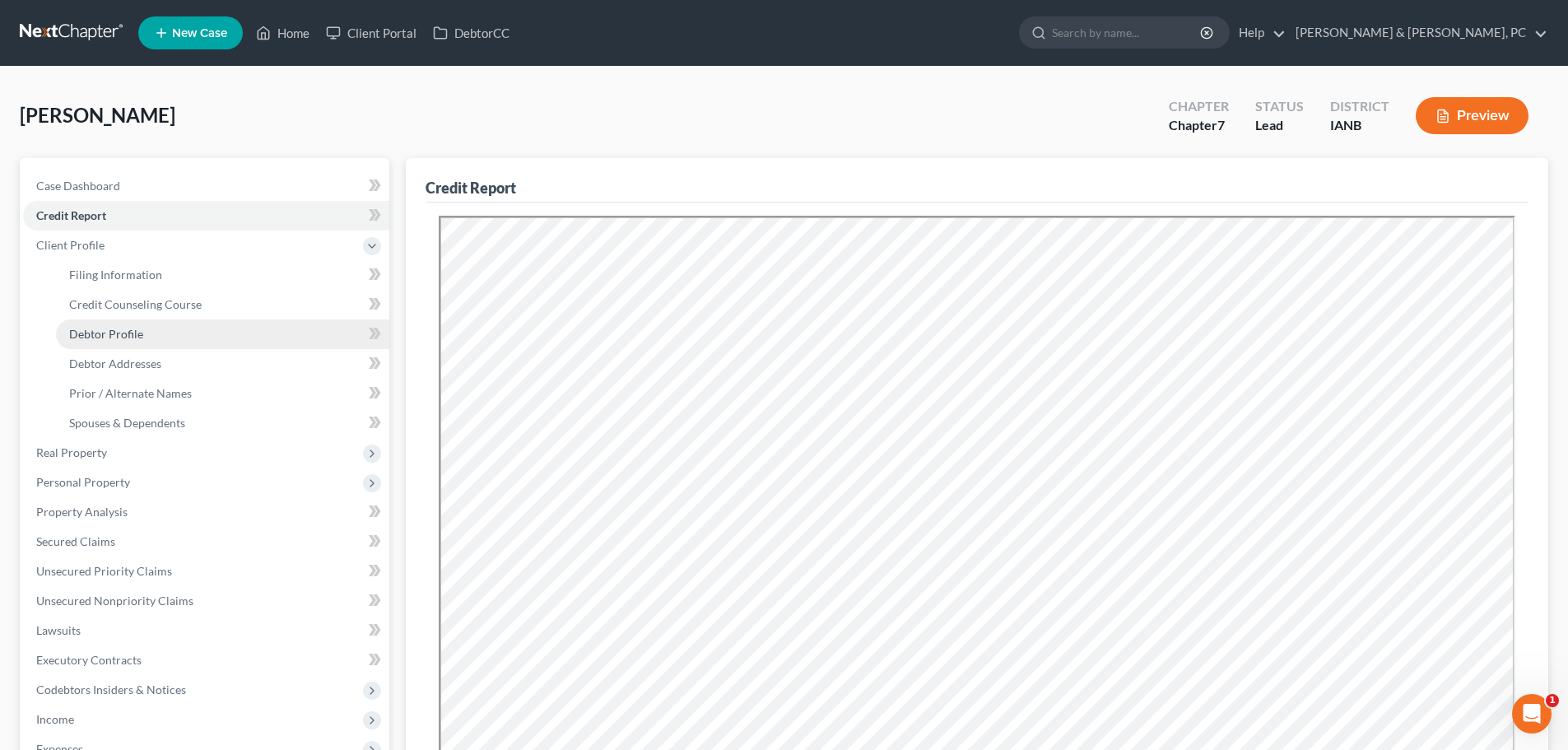
click at [174, 323] on link "Debtor Profile" at bounding box center [222, 334] width 333 height 30
select select "0"
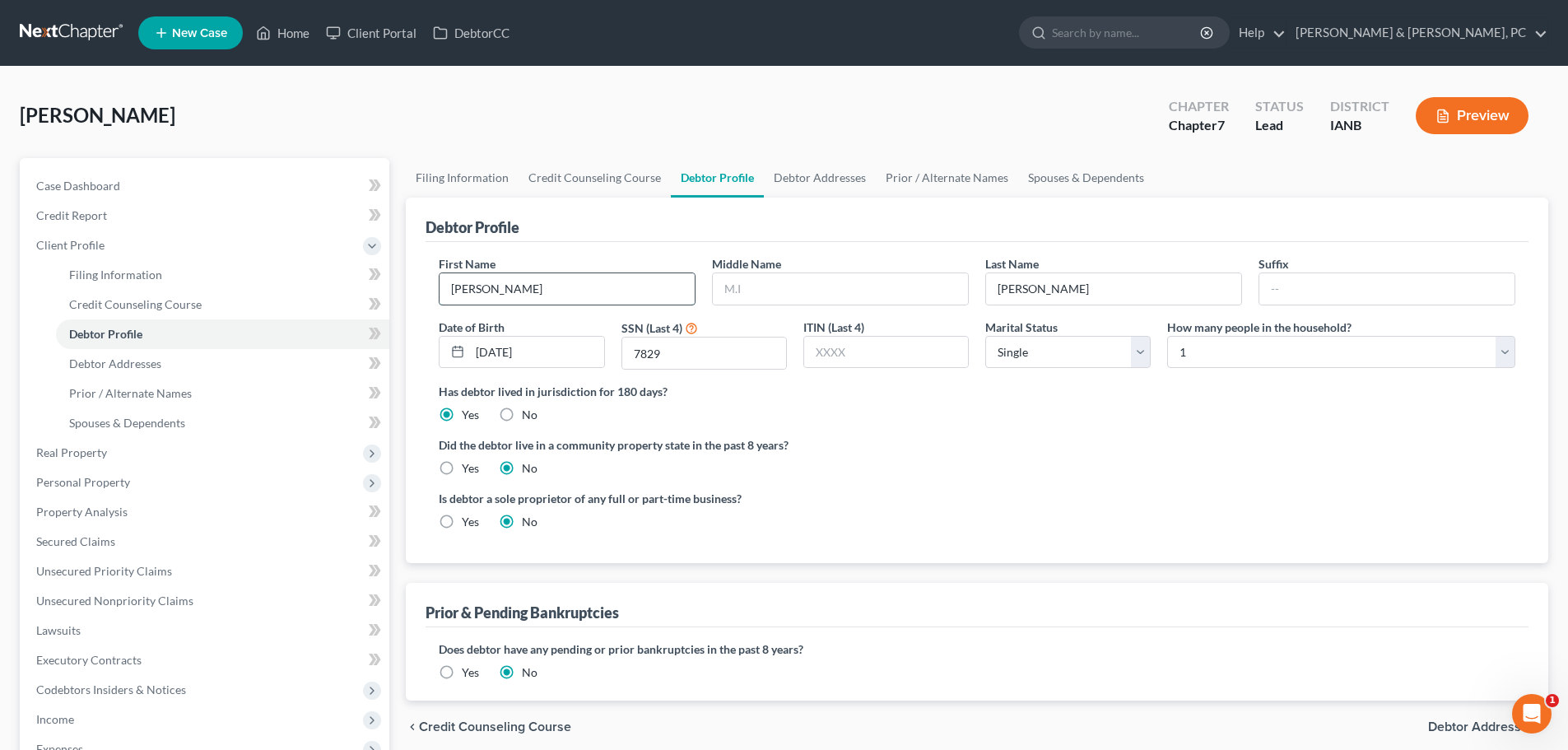
click at [616, 295] on input "[PERSON_NAME]" at bounding box center [567, 289] width 255 height 32
type input "Ricki"
click at [731, 289] on input "text" at bounding box center [840, 289] width 255 height 32
type input "Louis"
click at [1298, 286] on input "text" at bounding box center [1387, 289] width 255 height 32
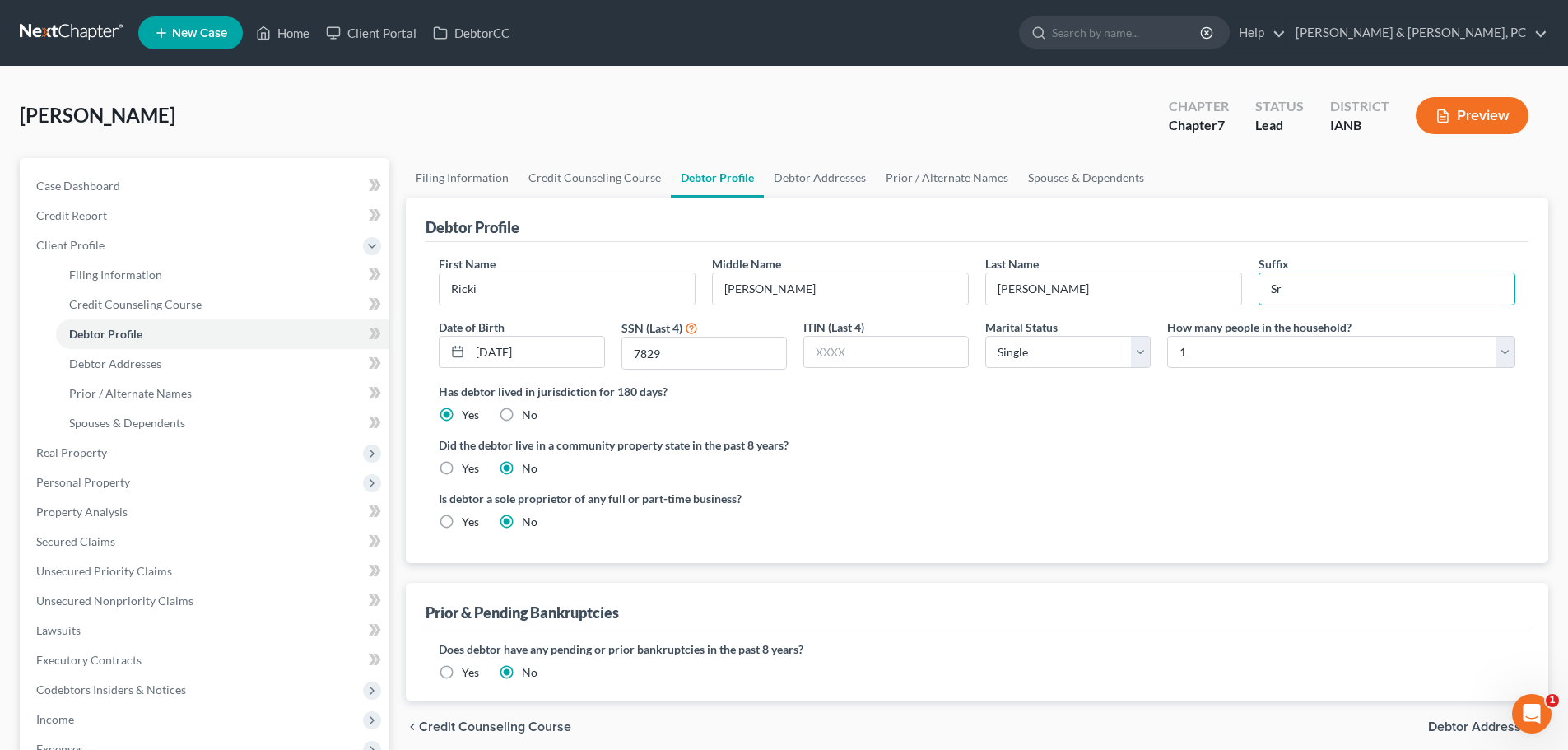
scroll to position [247, 0]
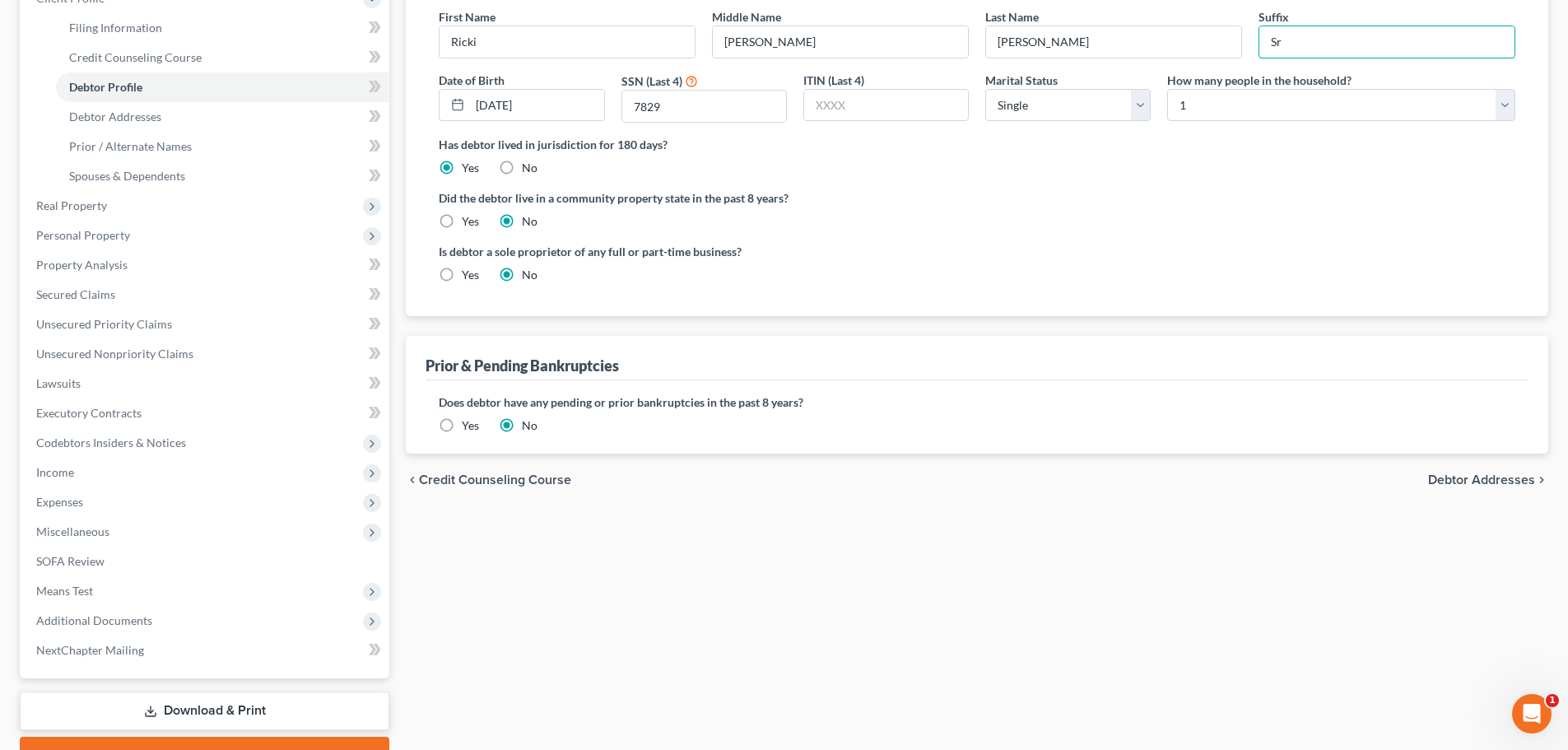
type input "Sr"
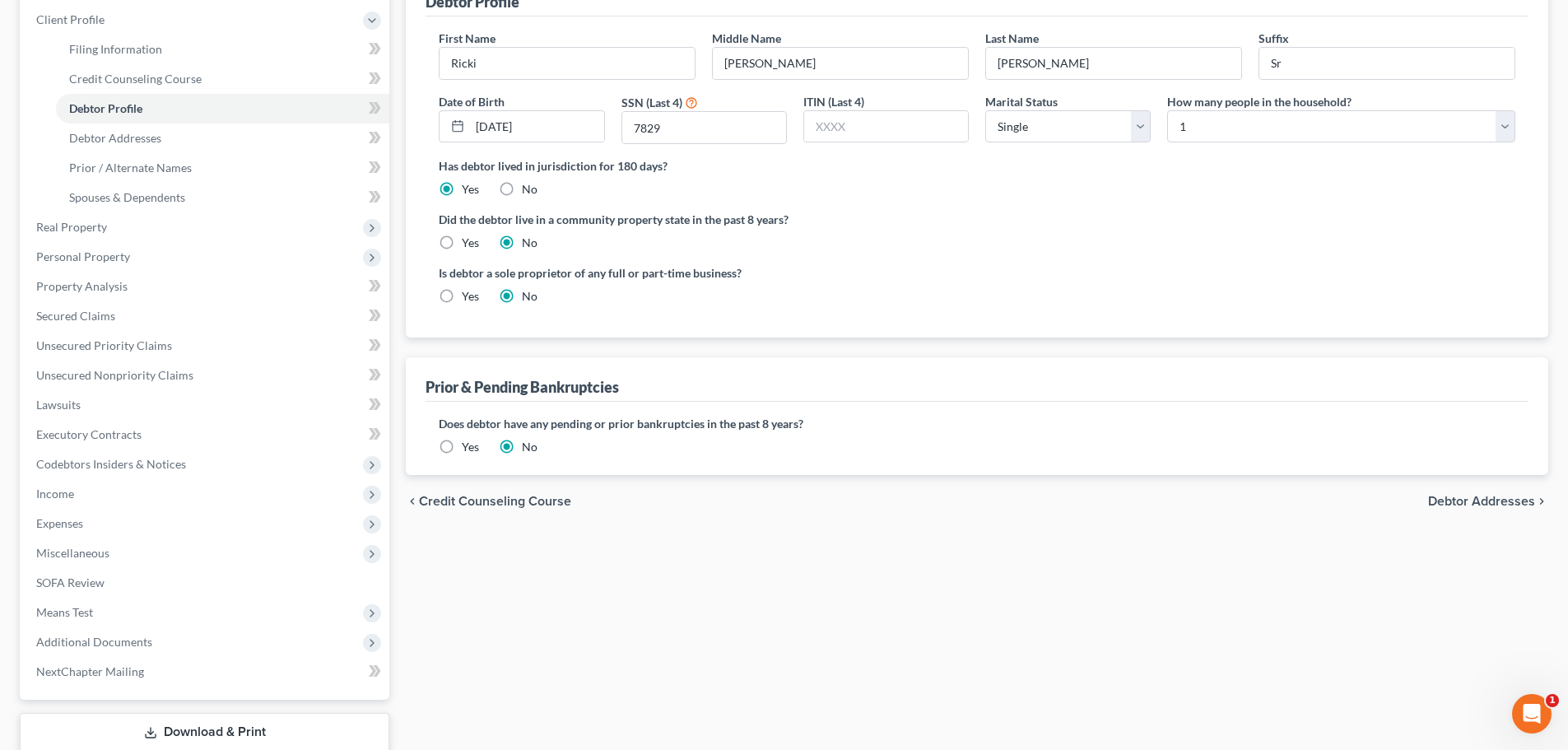
scroll to position [0, 0]
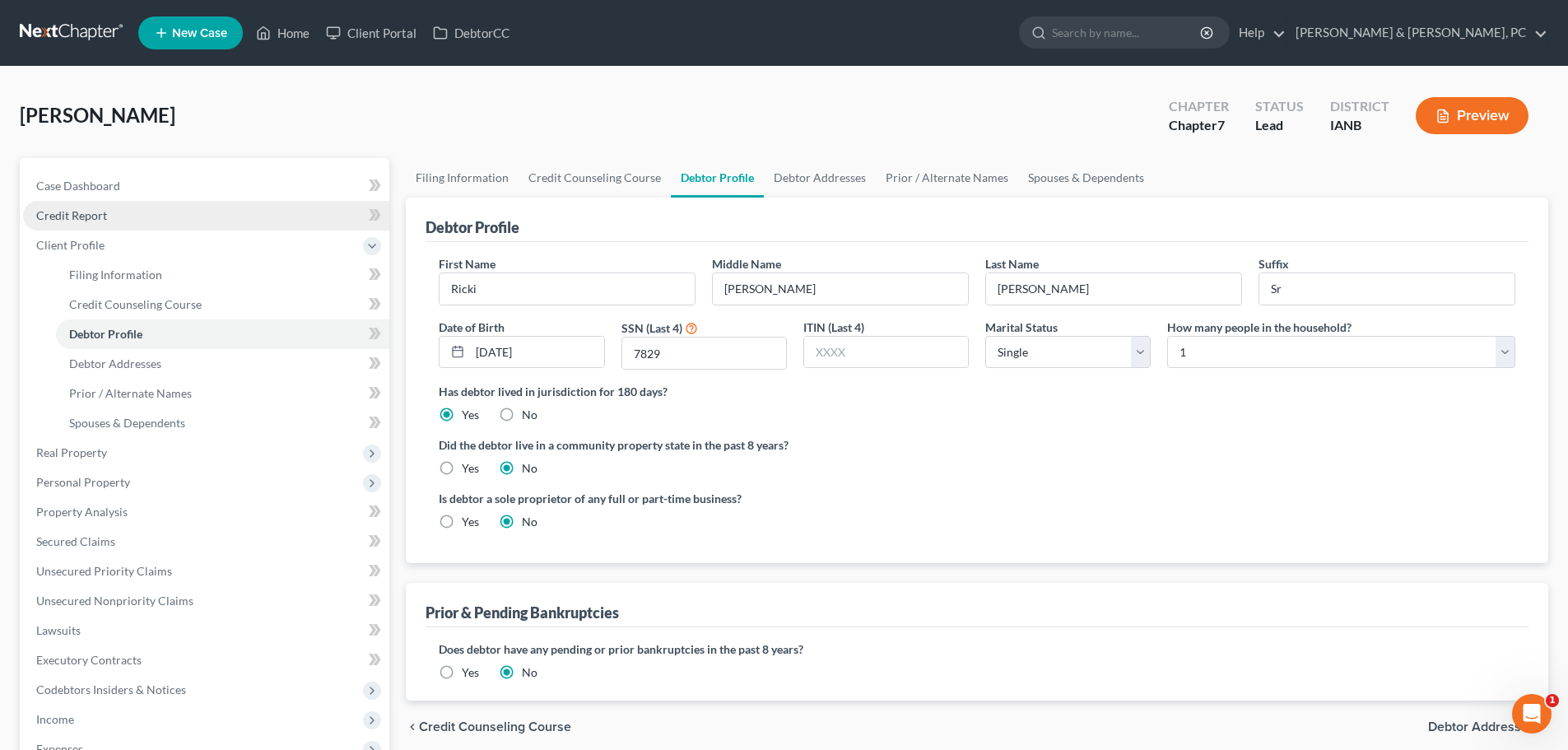
click at [143, 217] on link "Credit Report" at bounding box center [207, 216] width 366 height 30
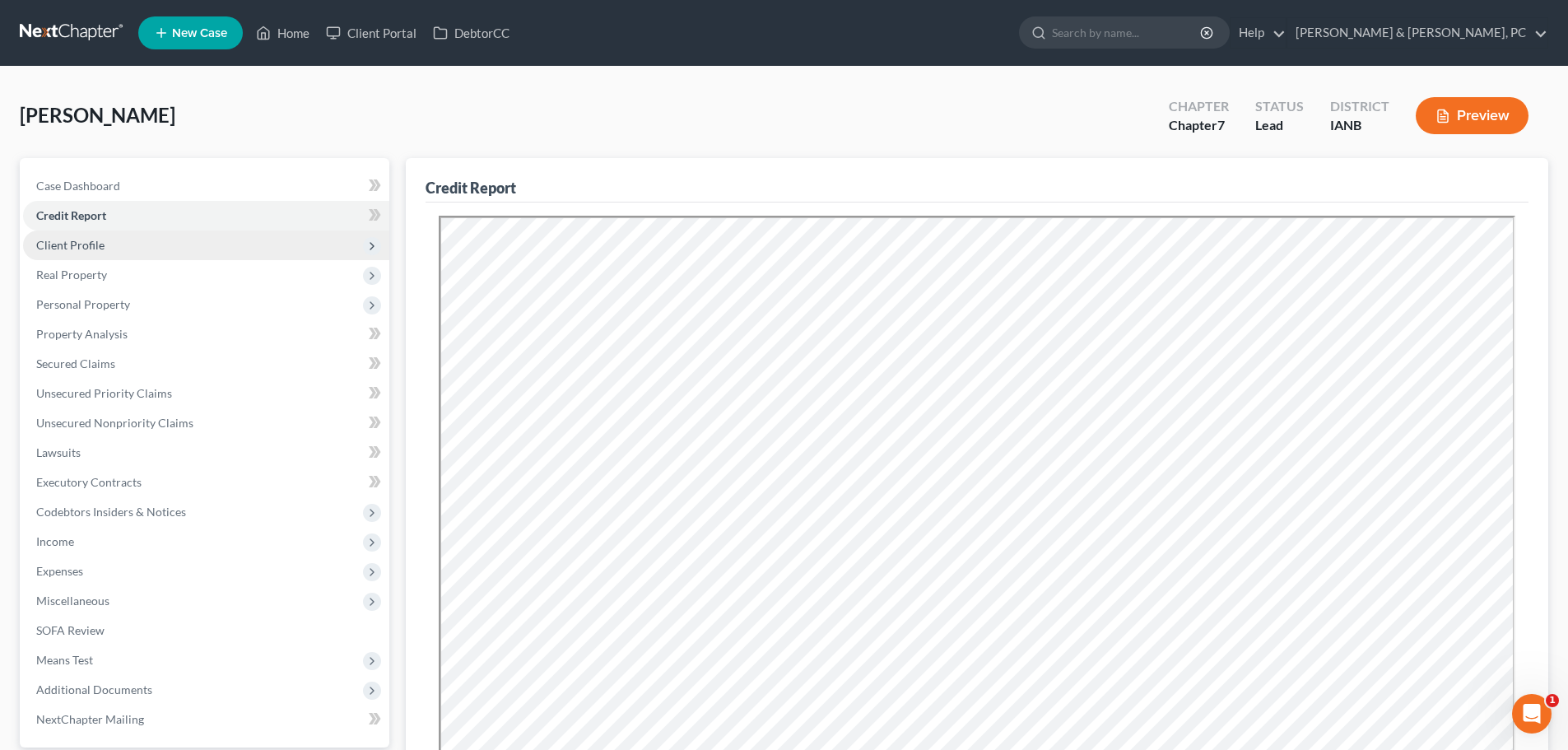
click at [117, 245] on span "Client Profile" at bounding box center [207, 245] width 366 height 30
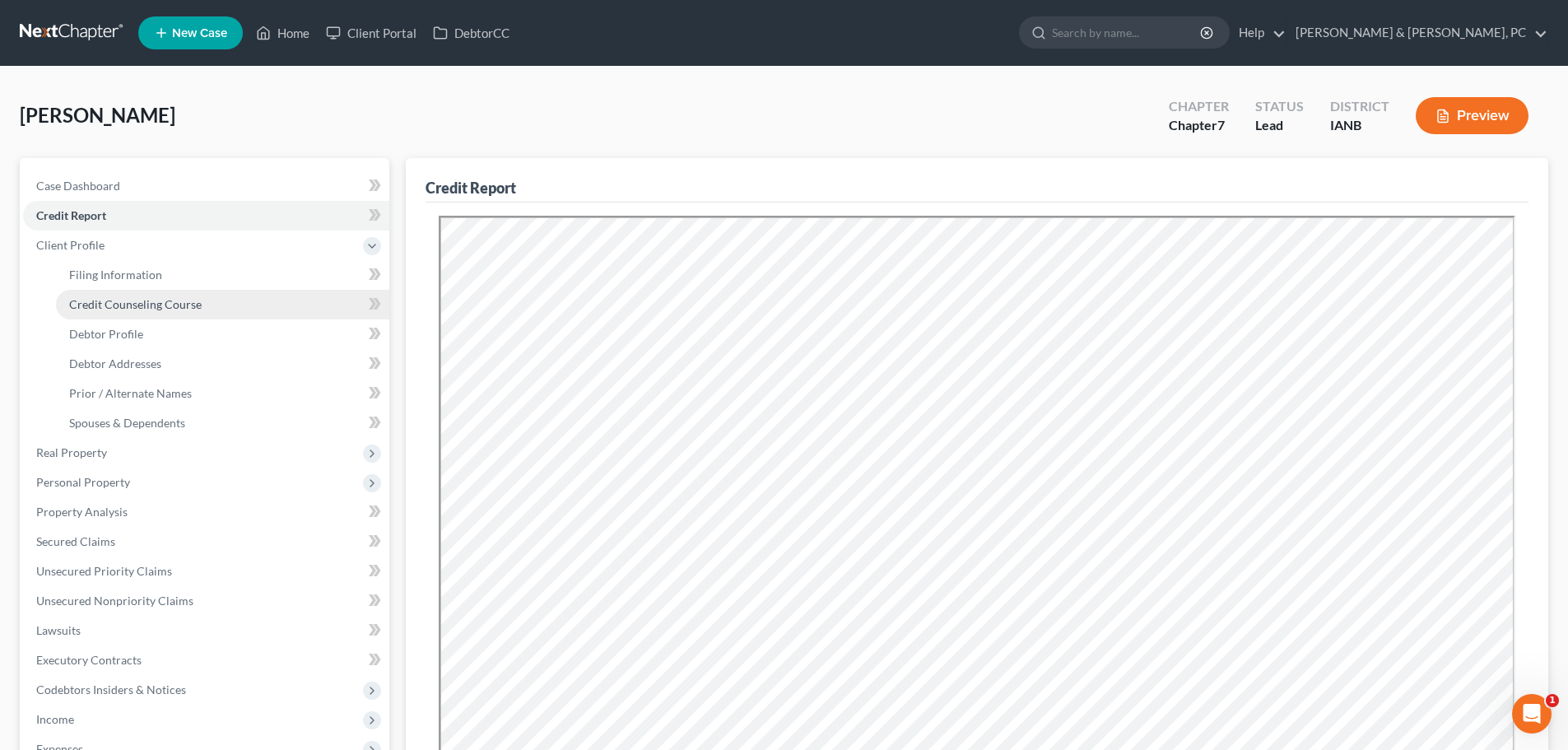
click at [131, 297] on span "Credit Counseling Course" at bounding box center [135, 304] width 133 height 14
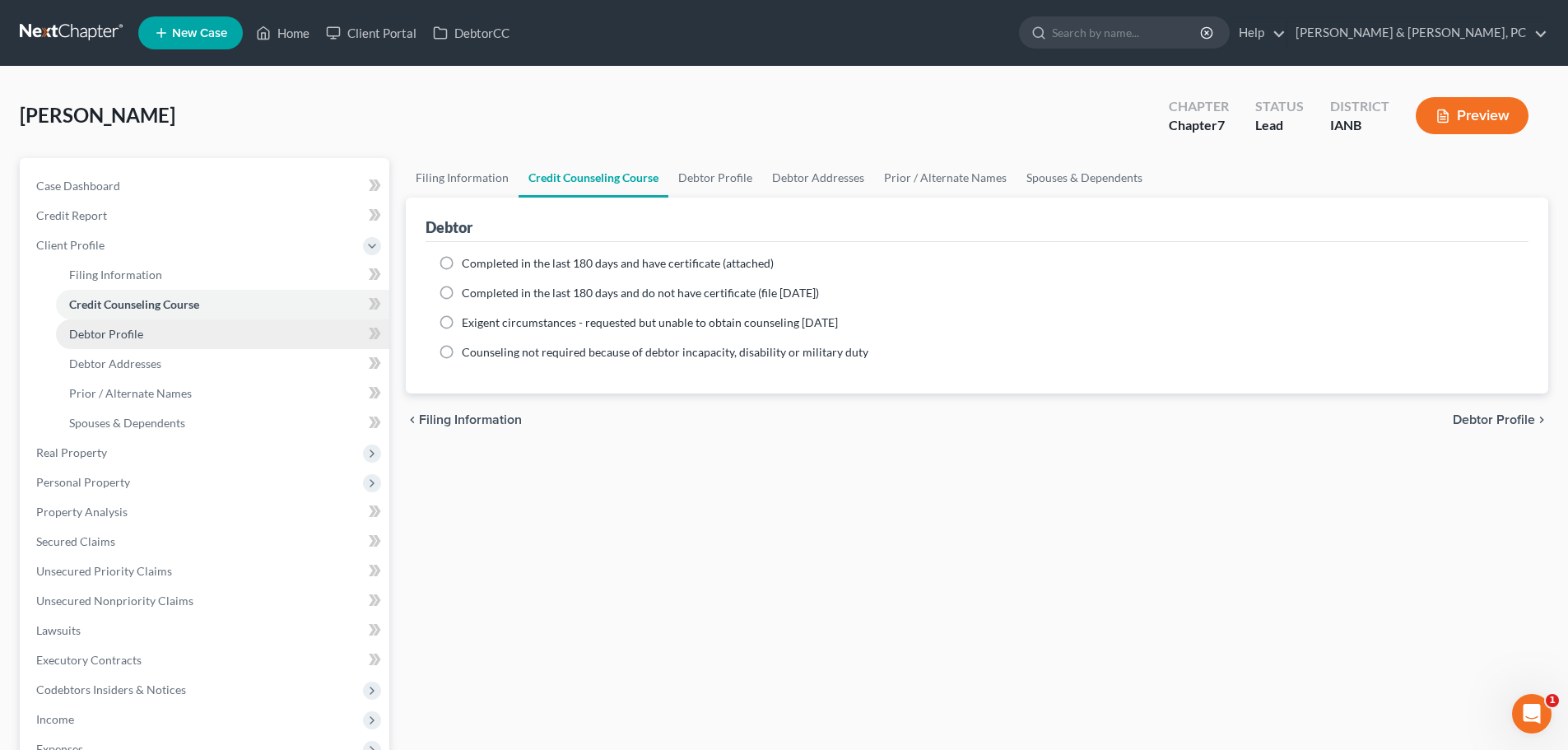
click at [118, 340] on span "Debtor Profile" at bounding box center [106, 334] width 74 height 14
select select "0"
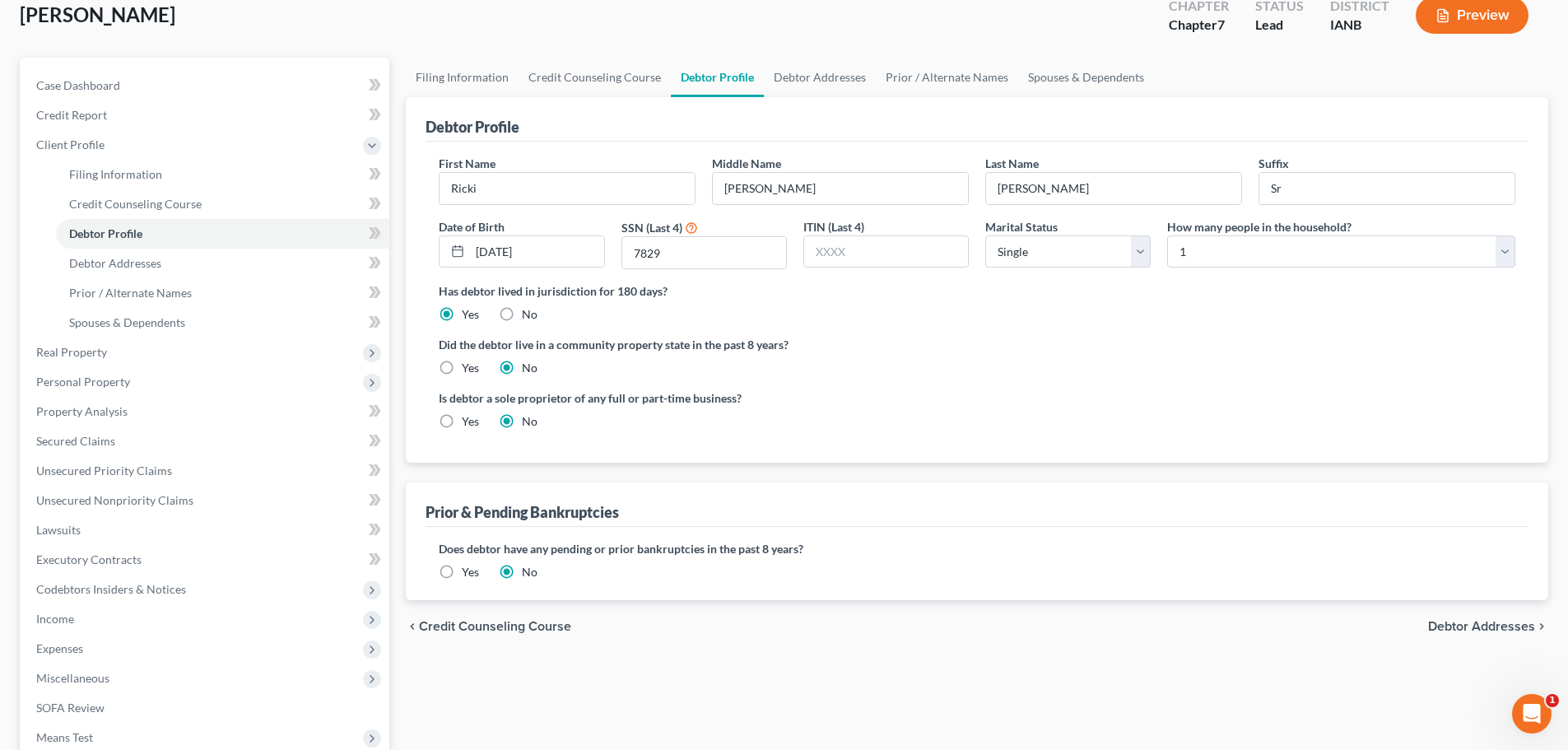
scroll to position [86, 0]
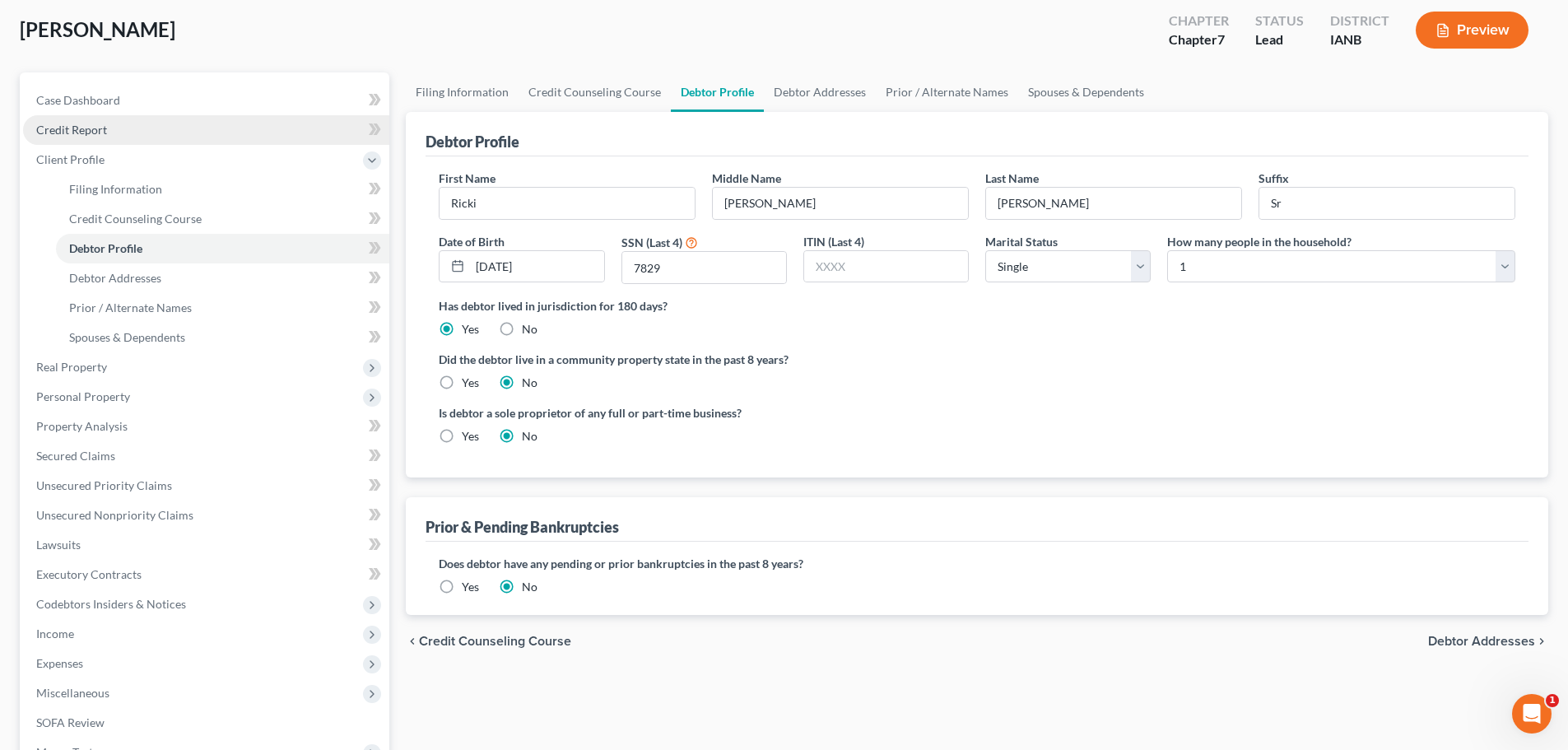
click at [133, 119] on link "Credit Report" at bounding box center [207, 130] width 366 height 30
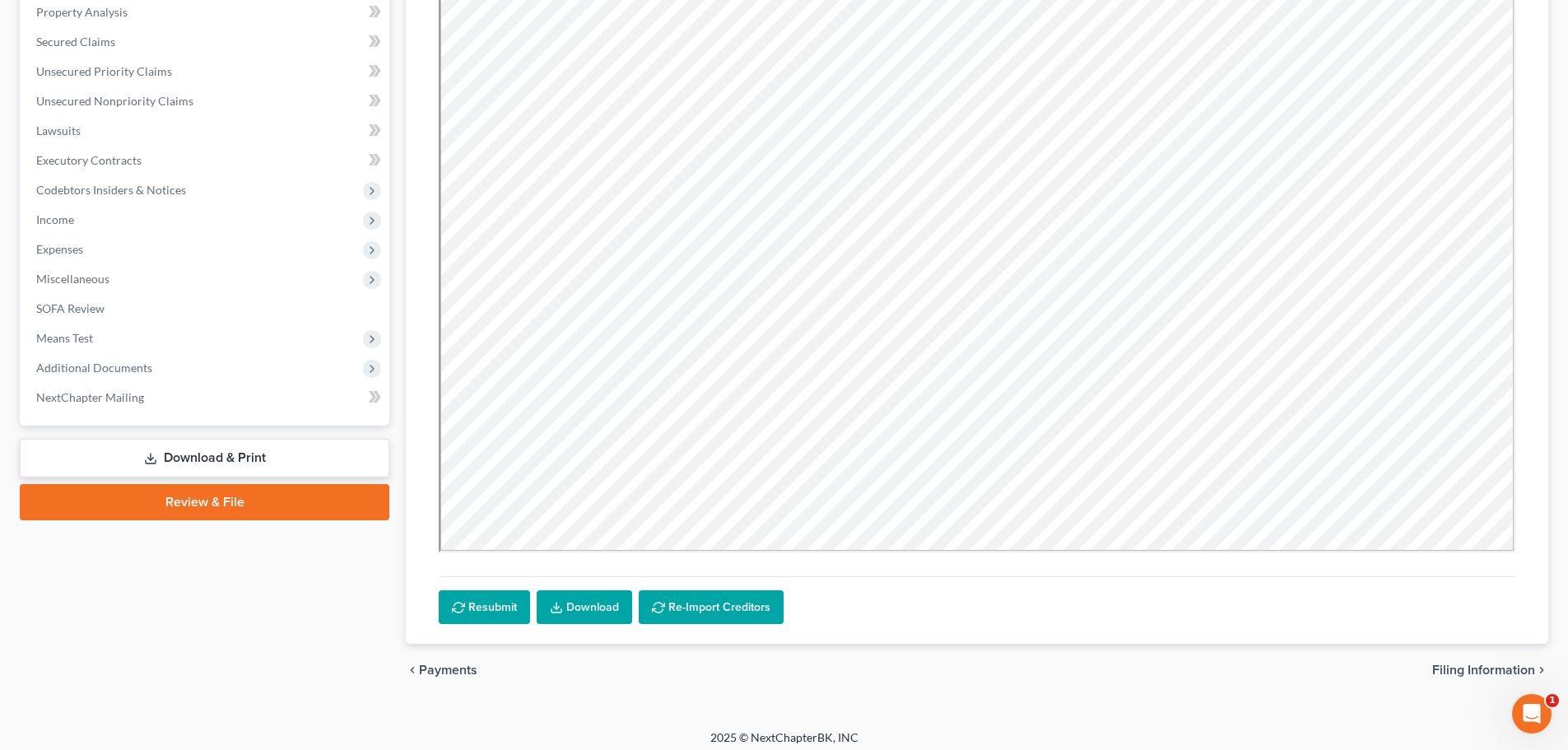
scroll to position [329, 0]
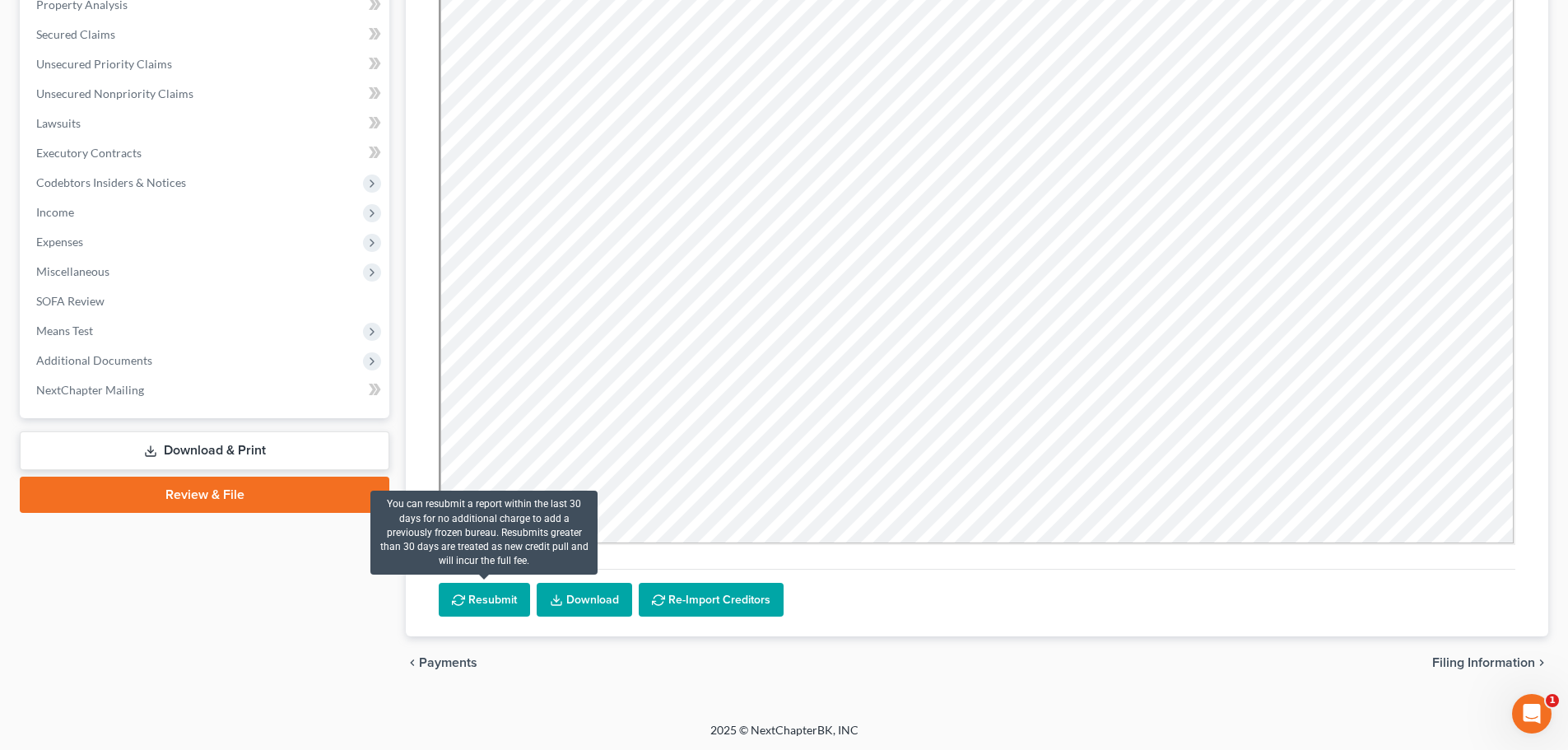
click at [472, 605] on button "Resubmit" at bounding box center [484, 600] width 91 height 34
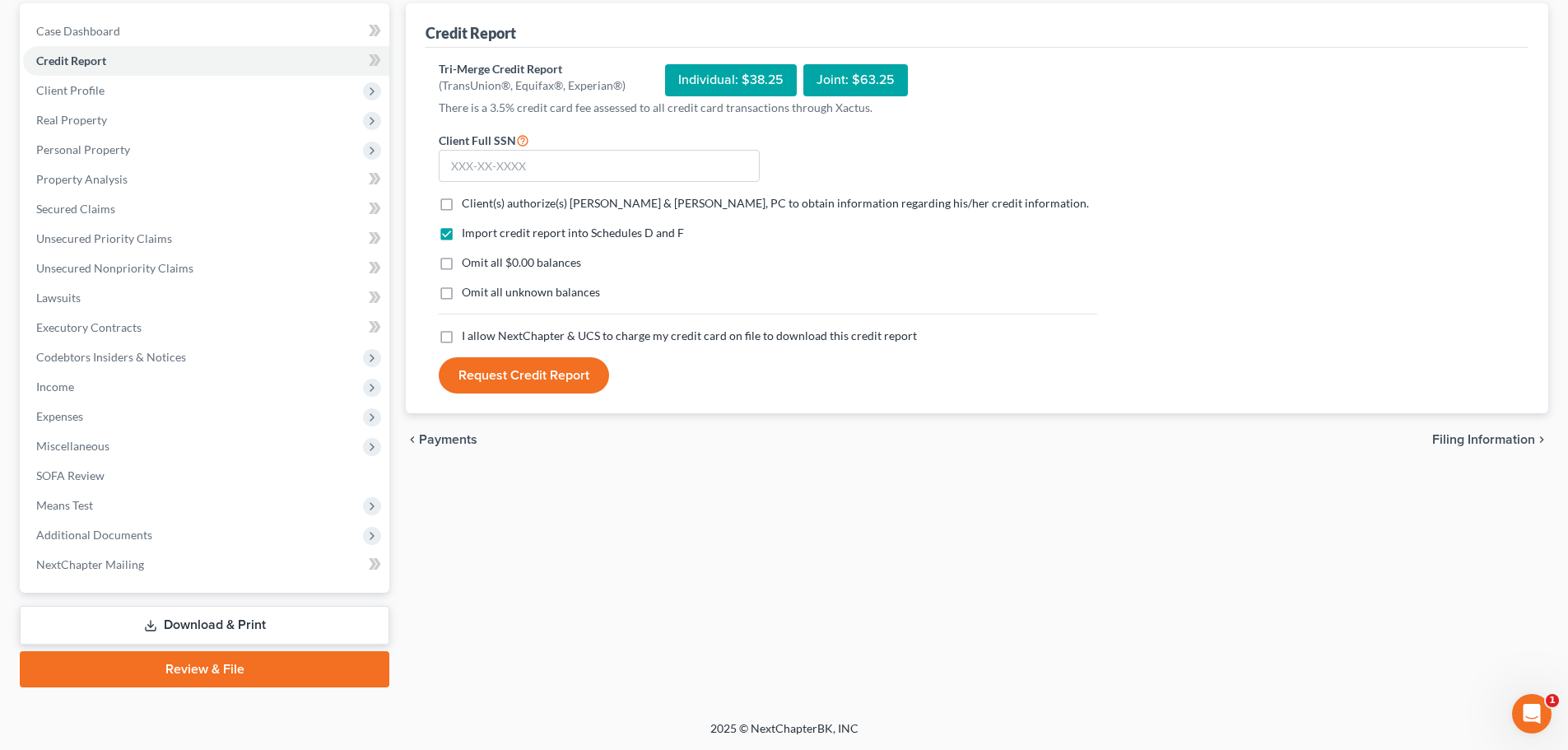
scroll to position [154, 0]
click at [491, 195] on label "Client(s) authorize(s) [PERSON_NAME] & [PERSON_NAME], PC to obtain information …" at bounding box center [775, 203] width 627 height 16
click at [479, 195] on input "Client(s) authorize(s) [PERSON_NAME] & [PERSON_NAME], PC to obtain information …" at bounding box center [474, 200] width 11 height 11
checkbox input "true"
click at [488, 258] on span "Omit all $0.00 balances" at bounding box center [521, 263] width 119 height 14
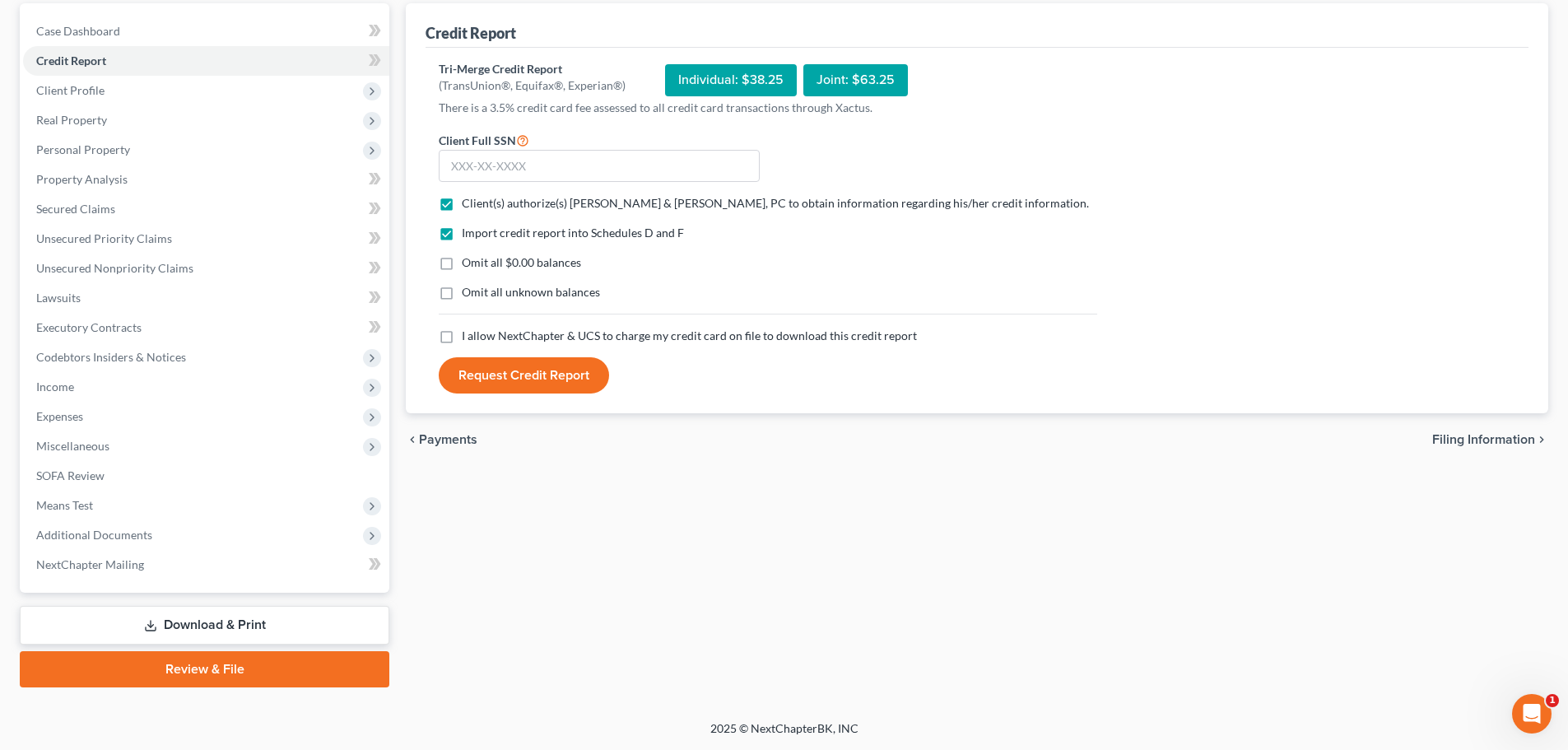
click at [479, 258] on input "Omit all $0.00 balances" at bounding box center [474, 260] width 11 height 11
checkbox input "true"
click at [495, 294] on span "Omit all unknown balances" at bounding box center [530, 292] width 138 height 14
click at [479, 294] on input "Omit all unknown balances" at bounding box center [474, 290] width 11 height 11
checkbox input "true"
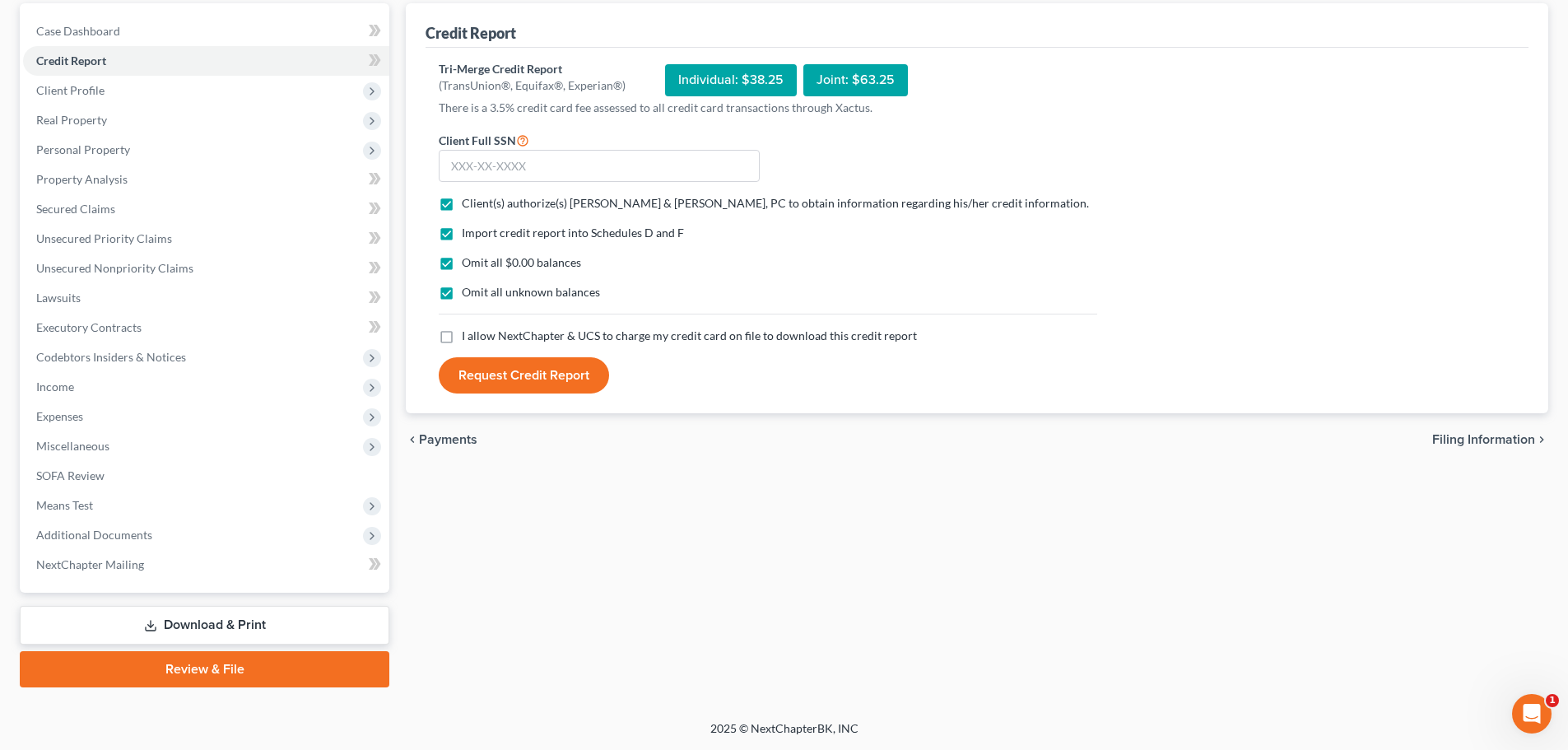
drag, startPoint x: 481, startPoint y: 333, endPoint x: 483, endPoint y: 346, distance: 13.2
click at [482, 333] on span "I allow NextChapter & UCS to charge my credit card on file to download this cre…" at bounding box center [689, 336] width 455 height 14
click at [479, 333] on input "I allow NextChapter & UCS to charge my credit card on file to download this cre…" at bounding box center [474, 333] width 11 height 11
checkbox input "true"
click at [494, 368] on button "Request Credit Report" at bounding box center [523, 375] width 171 height 36
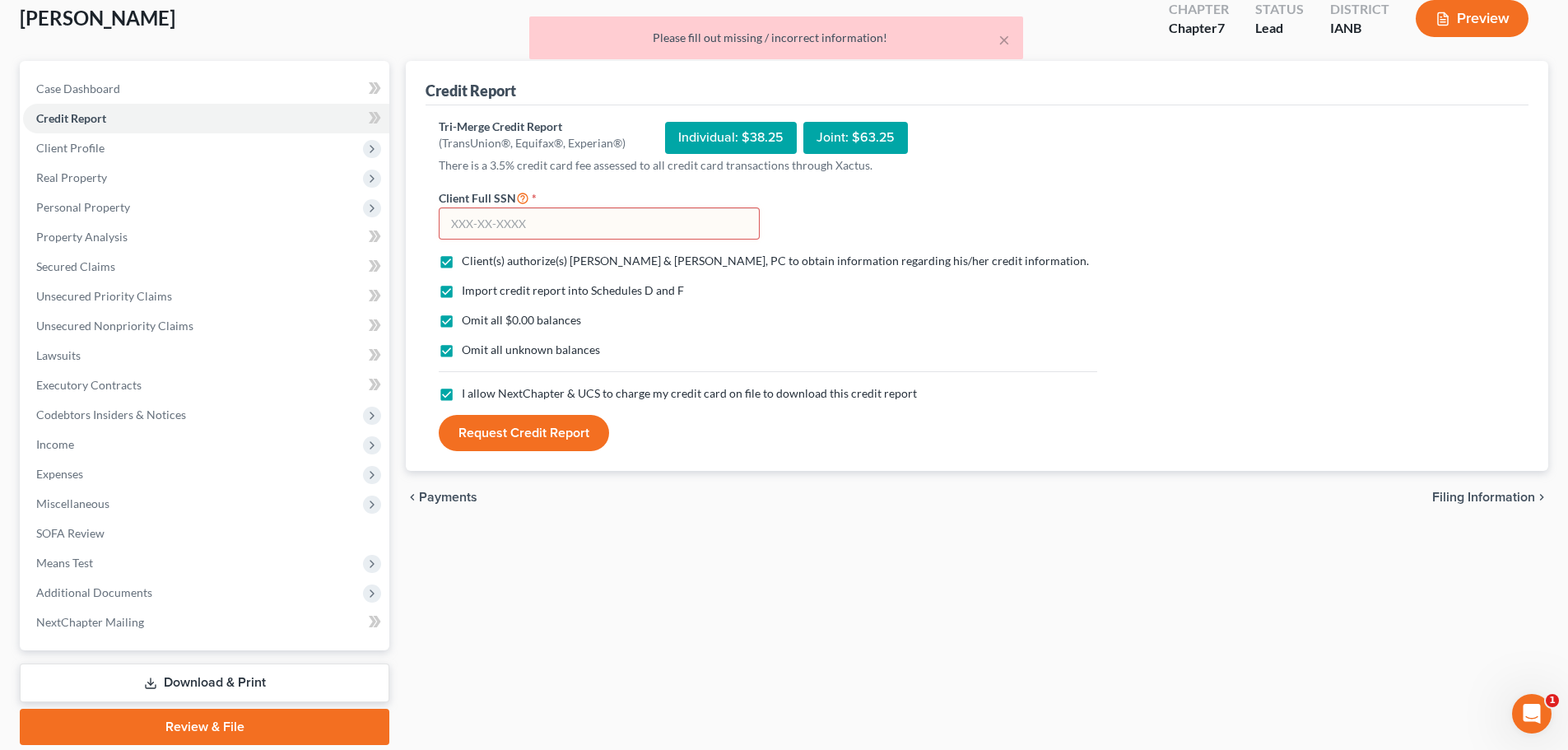
scroll to position [0, 0]
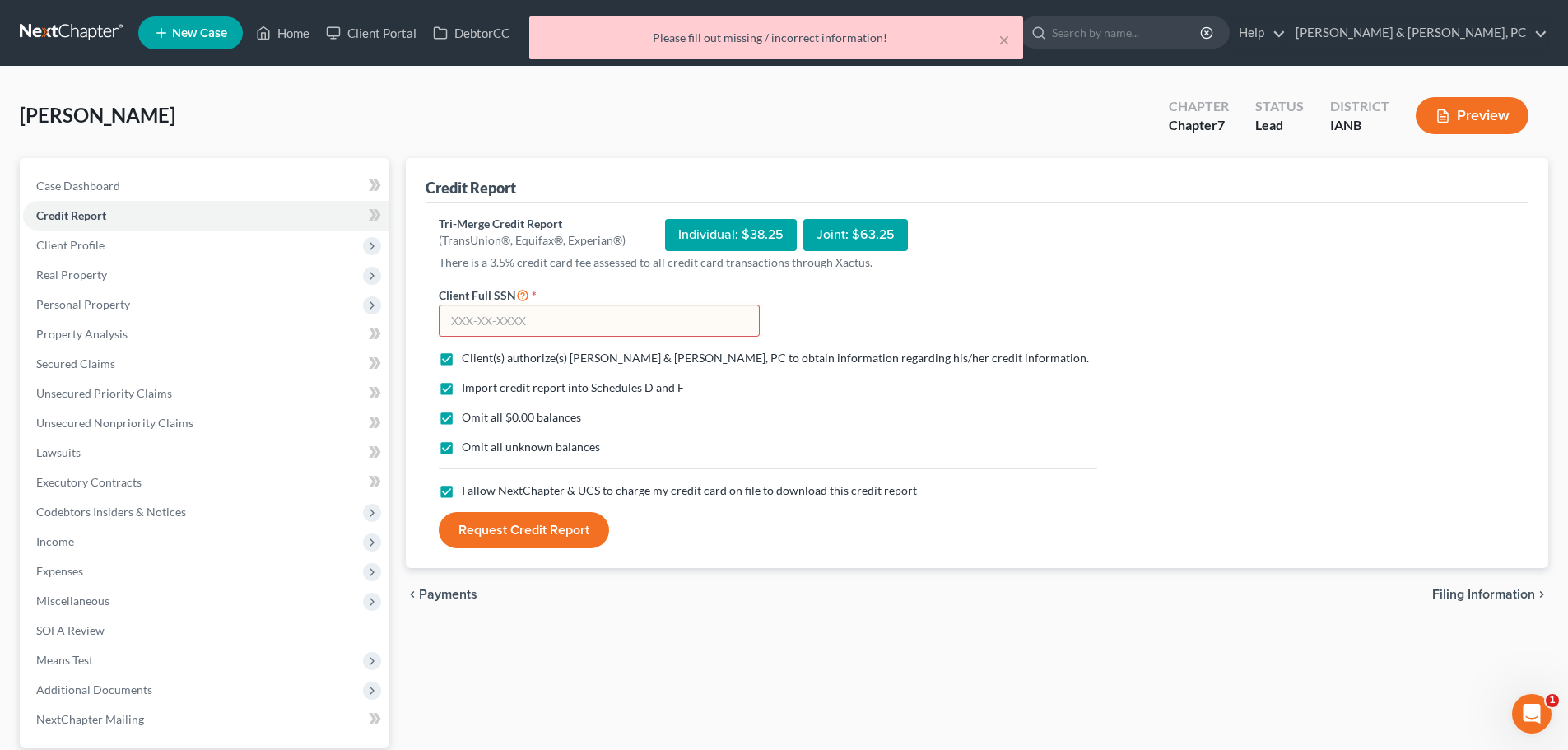
click at [628, 318] on input "text" at bounding box center [599, 321] width 321 height 32
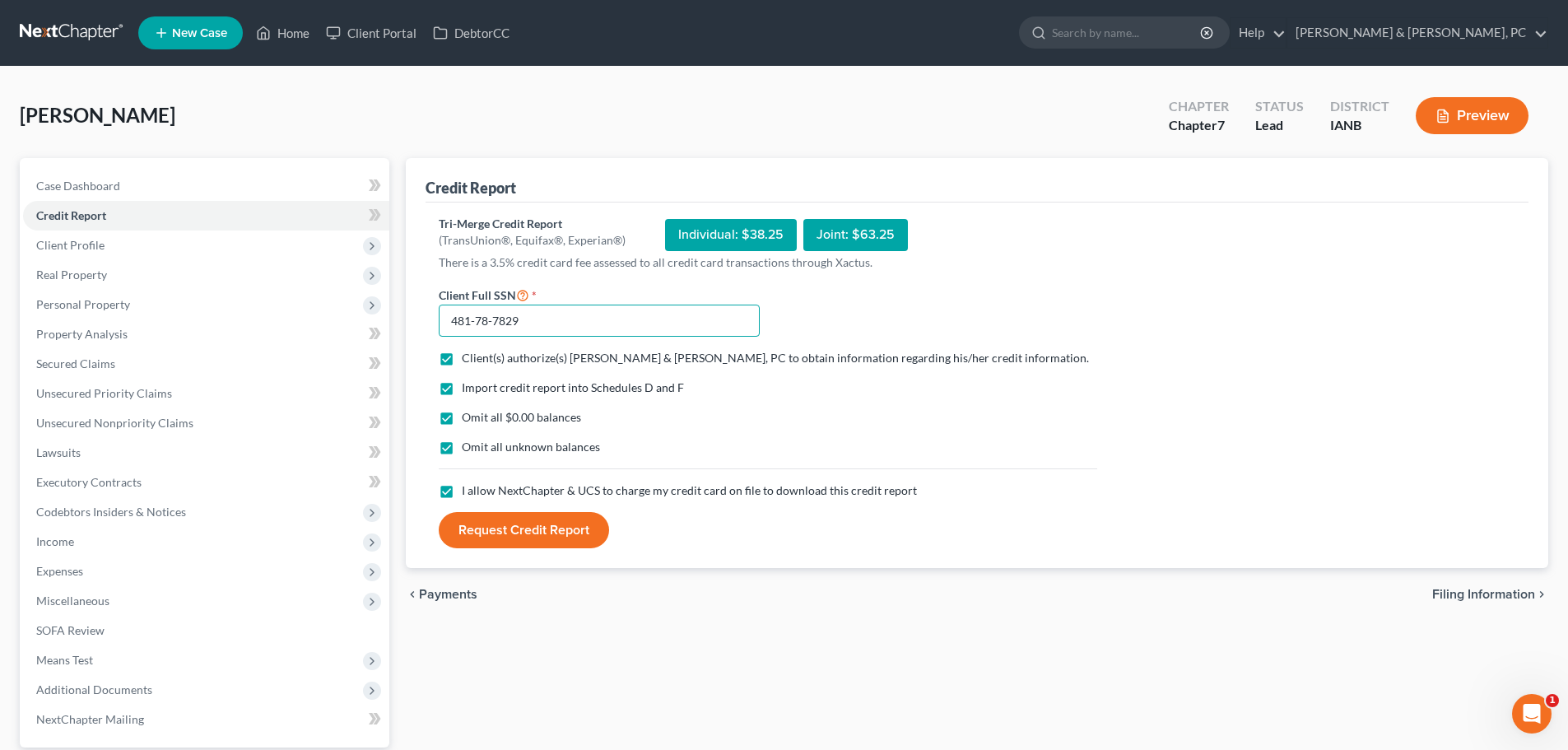
type input "481-78-7829"
click at [538, 526] on button "Request Credit Report" at bounding box center [523, 530] width 171 height 36
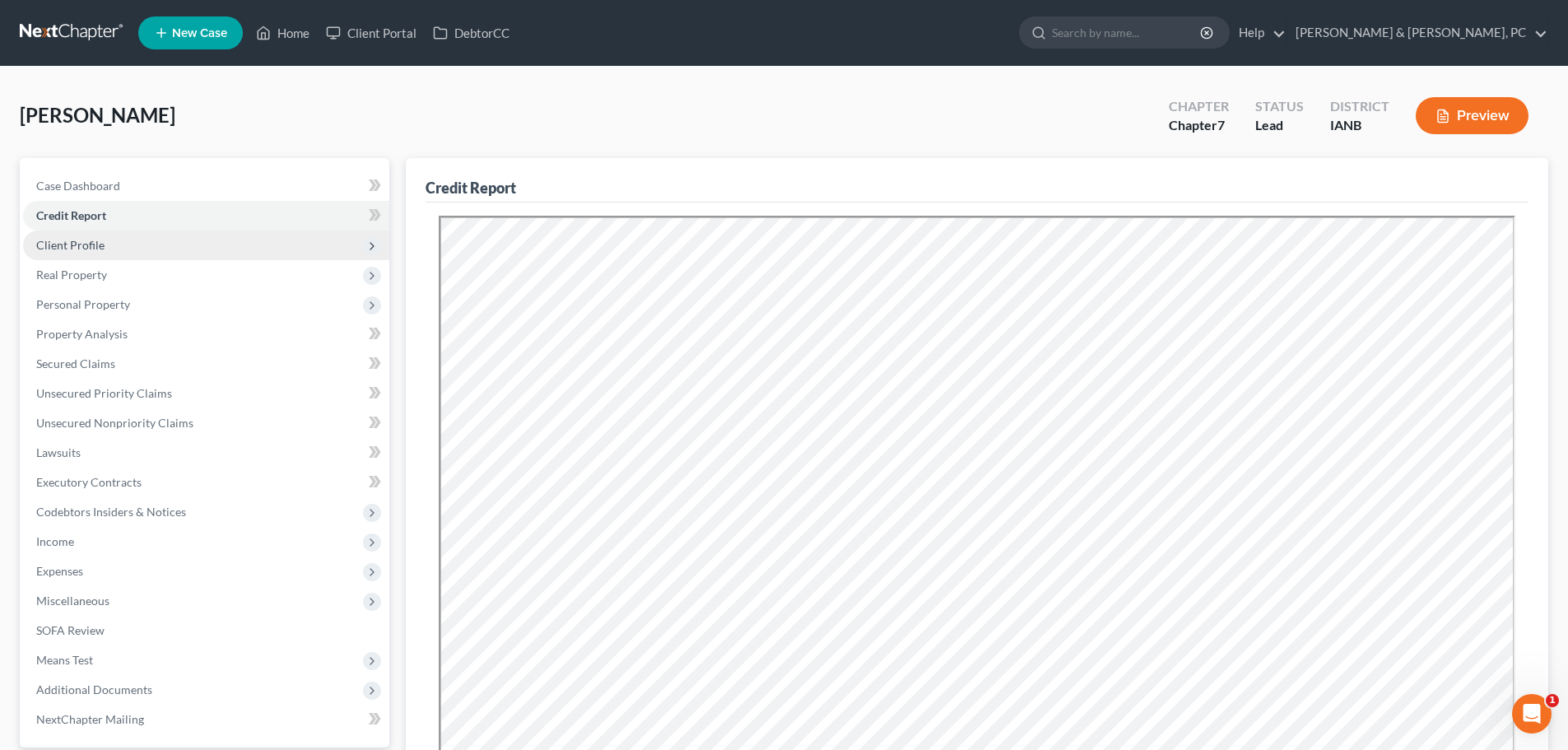
click at [140, 241] on span "Client Profile" at bounding box center [207, 245] width 366 height 30
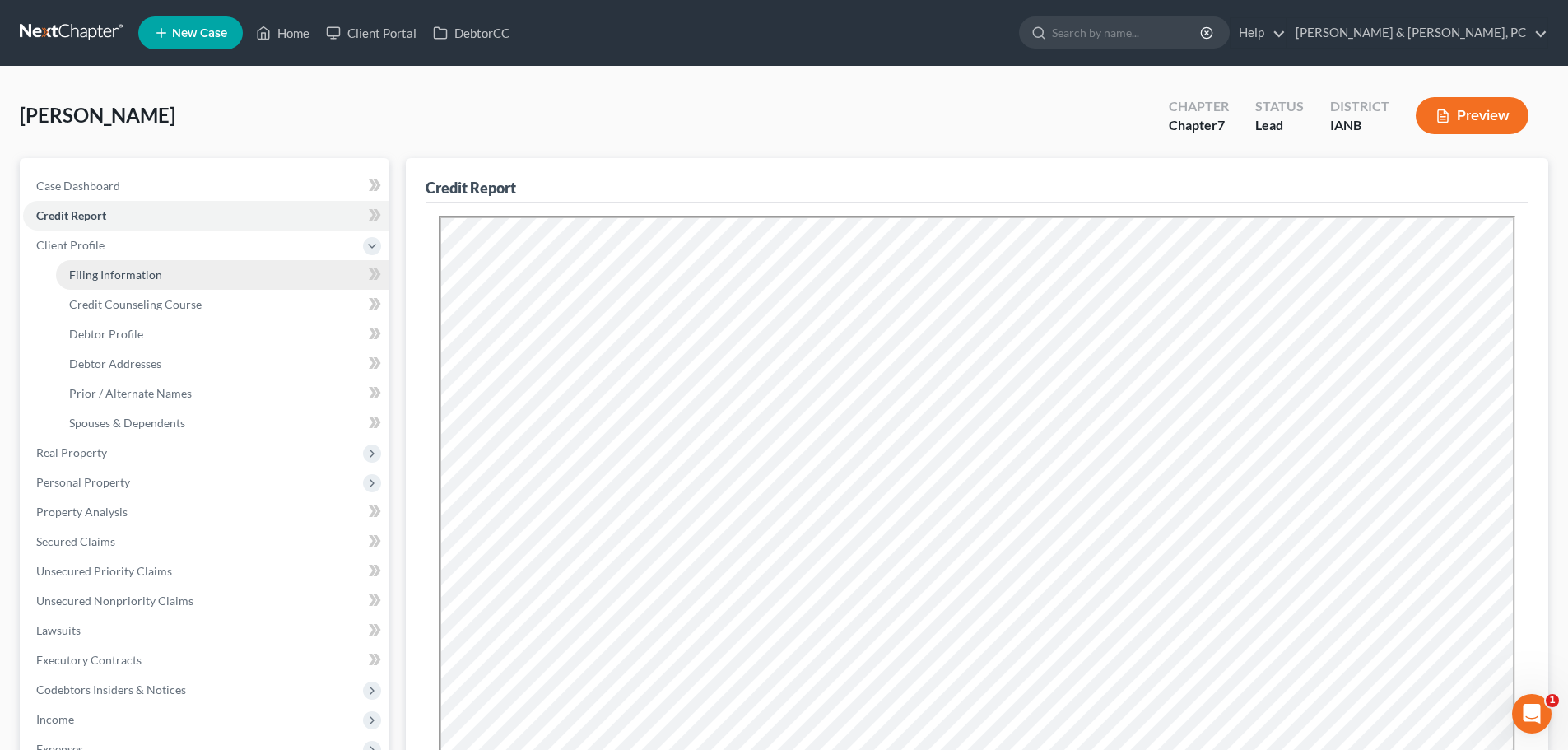
click at [164, 273] on link "Filing Information" at bounding box center [222, 274] width 333 height 30
select select "1"
select select "0"
select select "16"
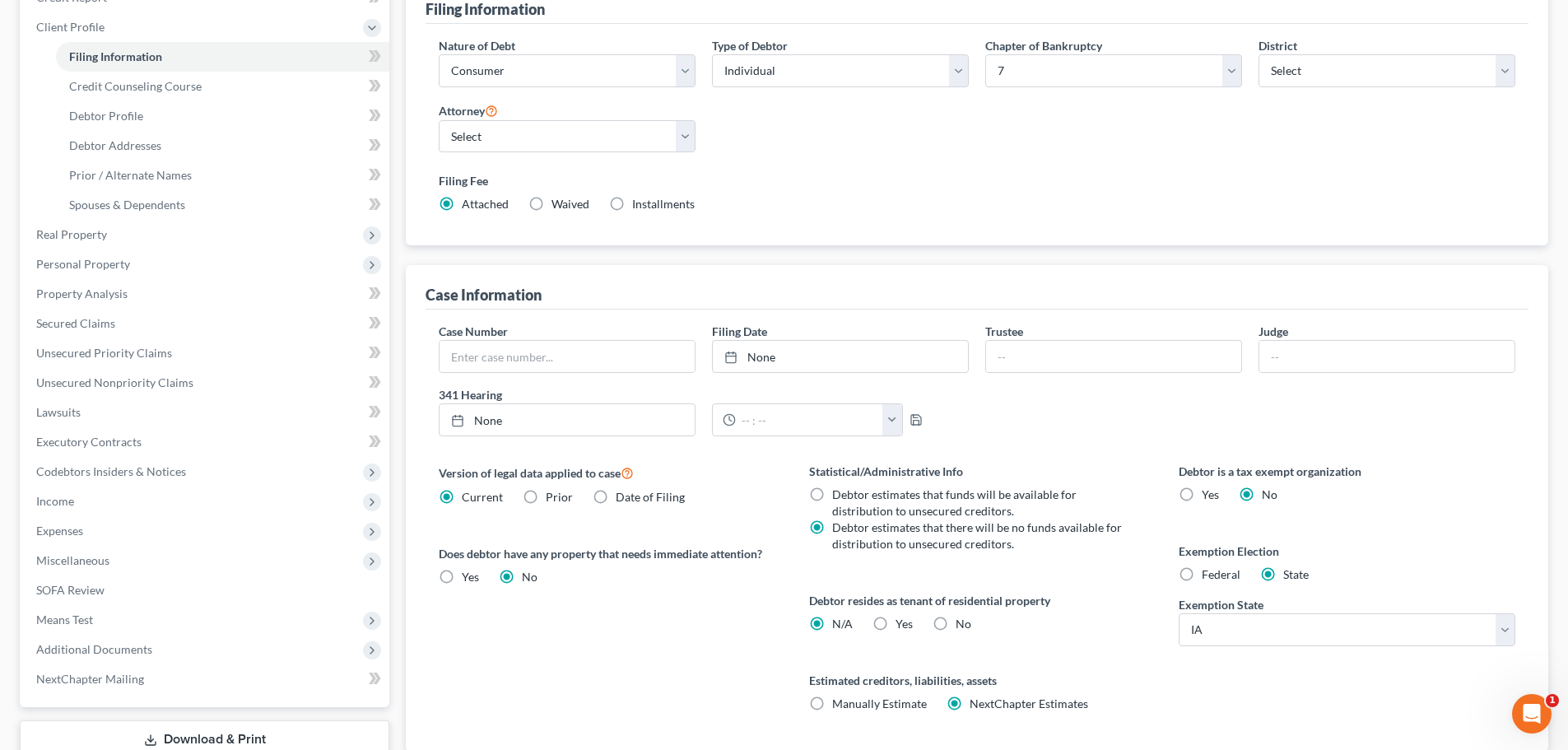
scroll to position [247, 0]
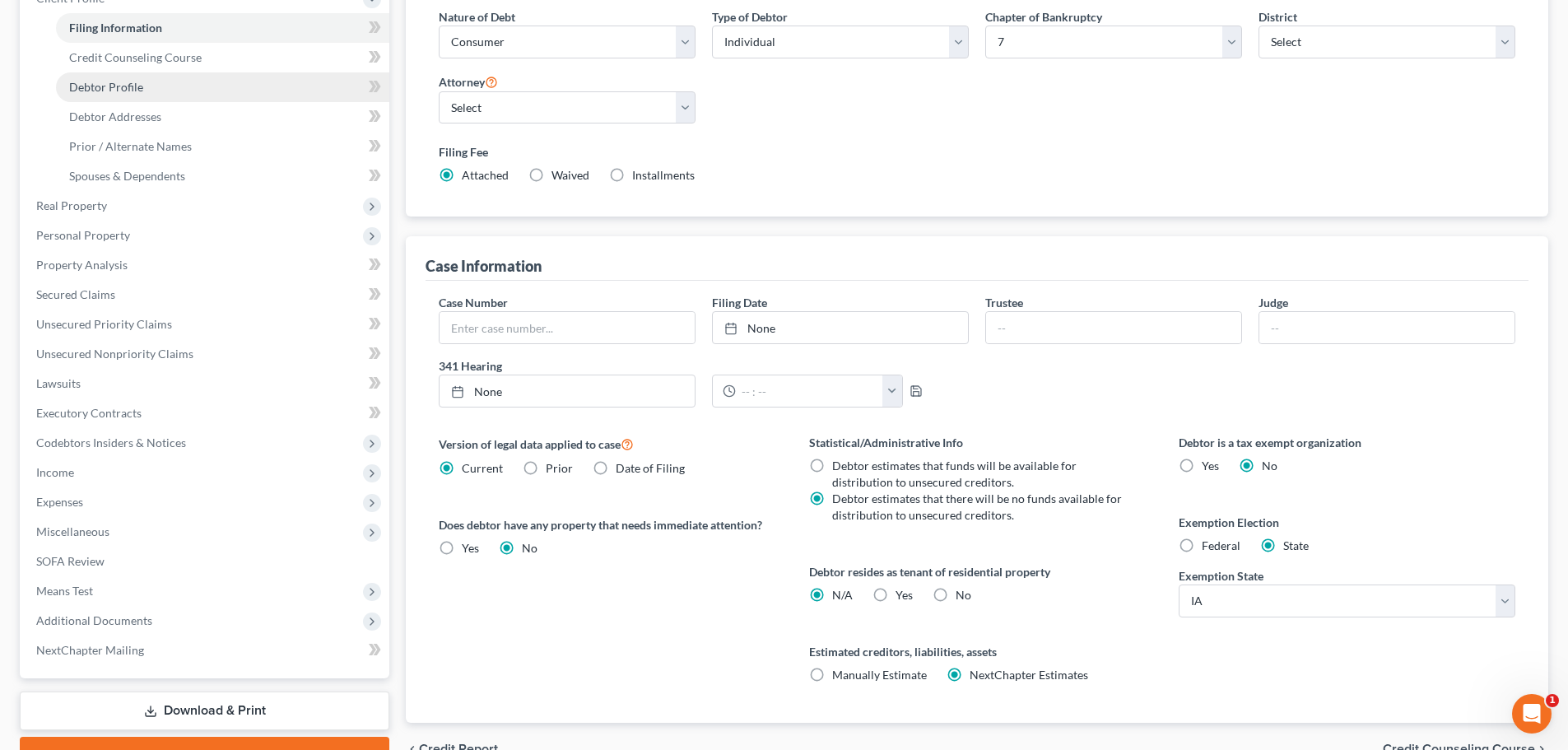
click at [169, 82] on link "Debtor Profile" at bounding box center [222, 87] width 333 height 30
select select "0"
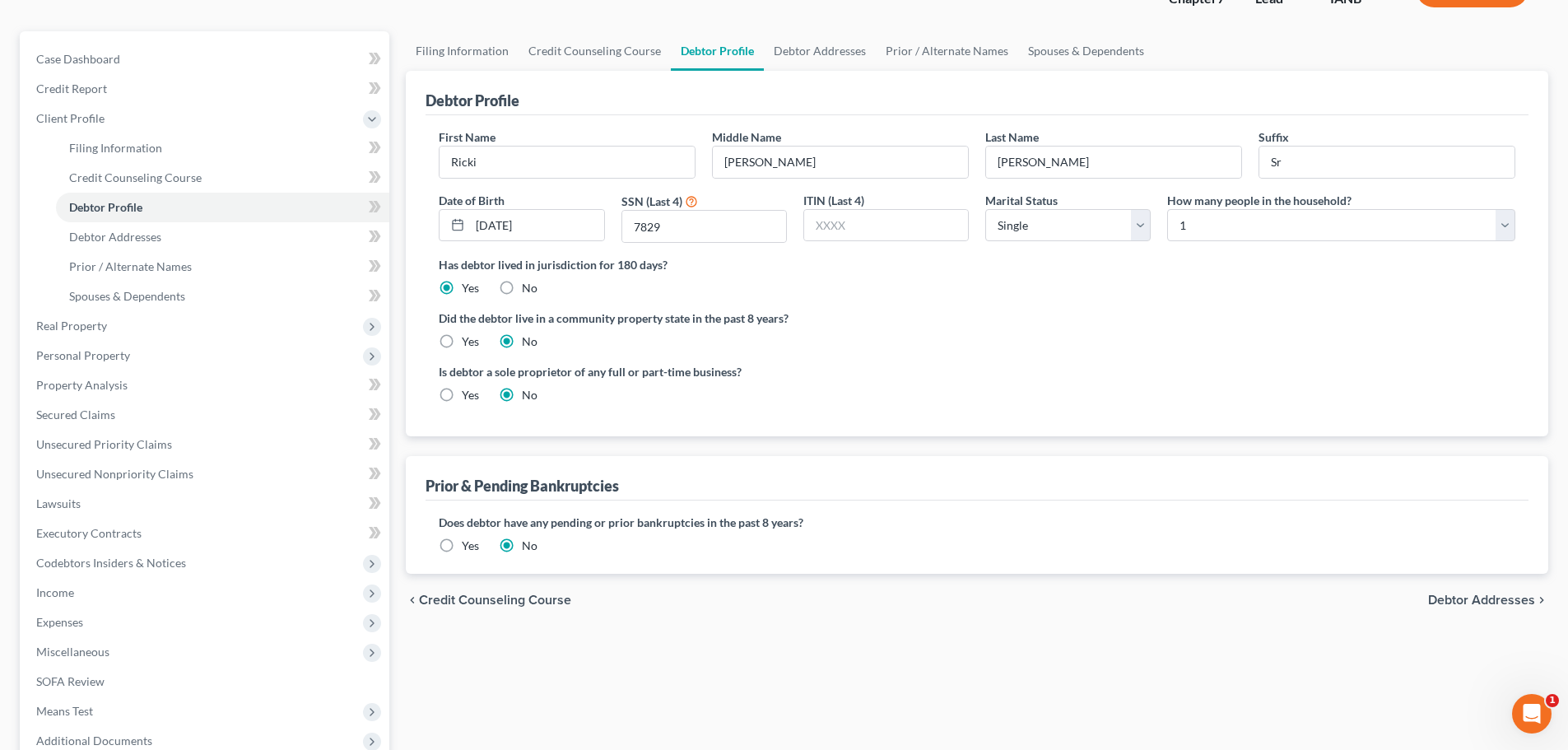
scroll to position [82, 0]
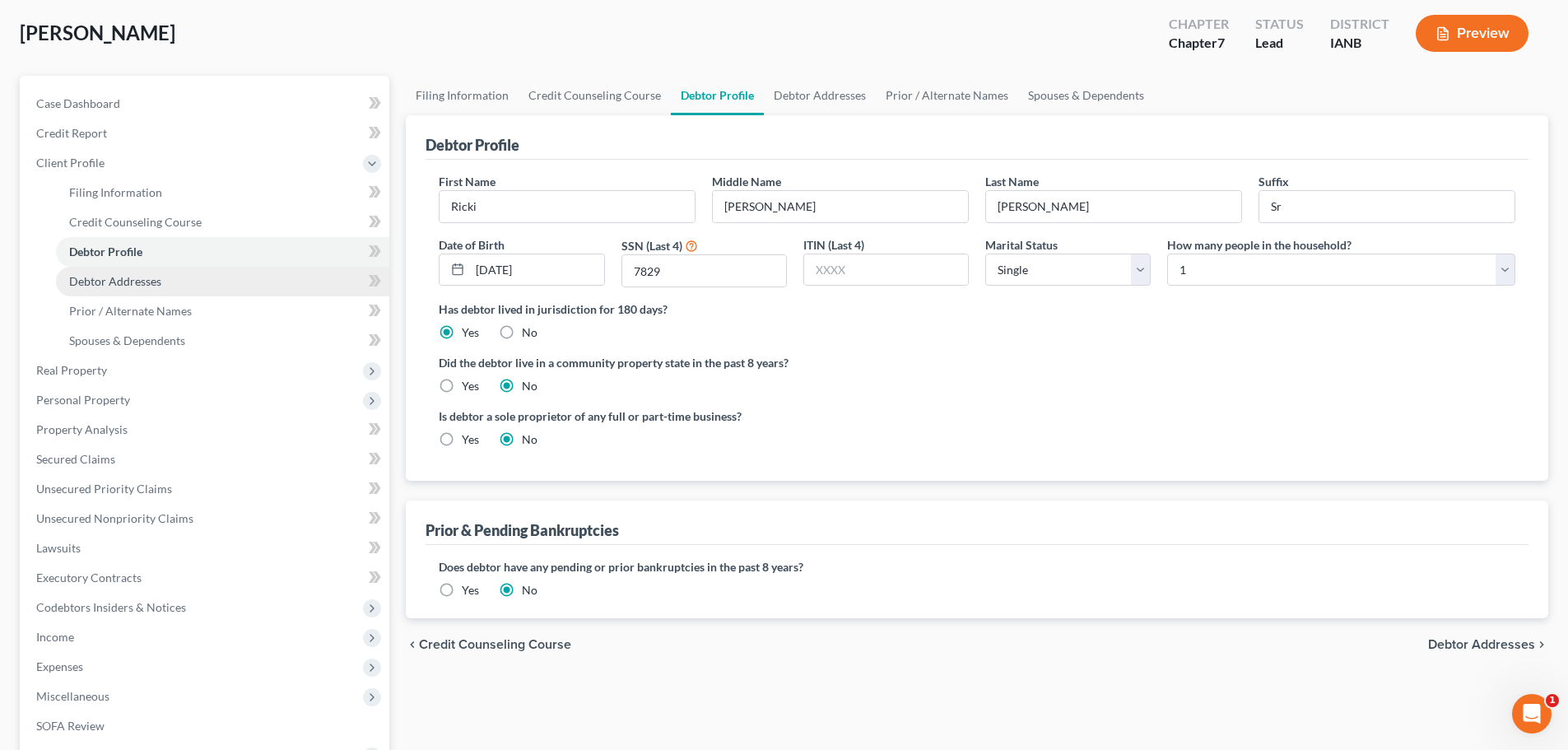
click at [163, 282] on link "Debtor Addresses" at bounding box center [222, 282] width 333 height 30
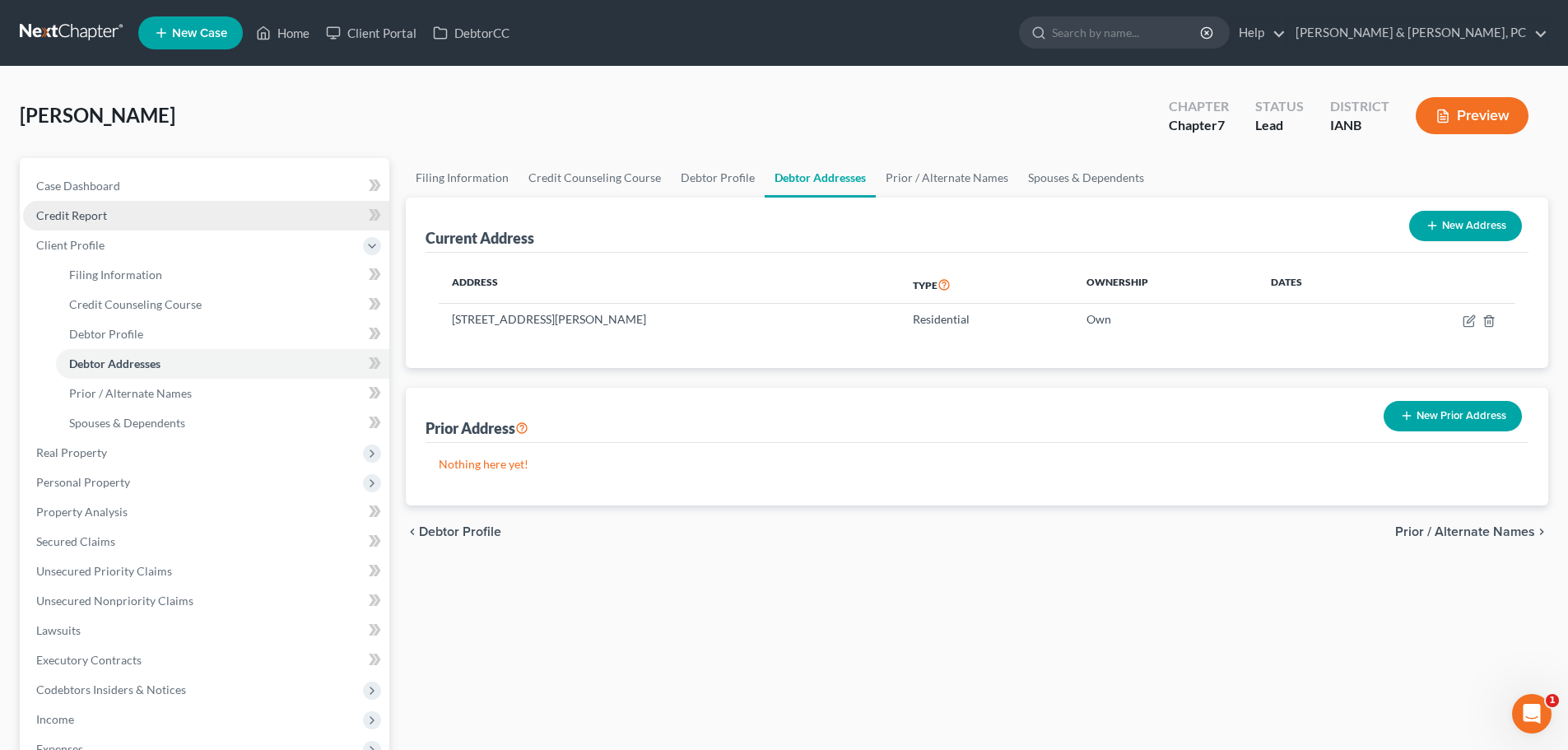
click at [130, 219] on link "Credit Report" at bounding box center [207, 216] width 366 height 30
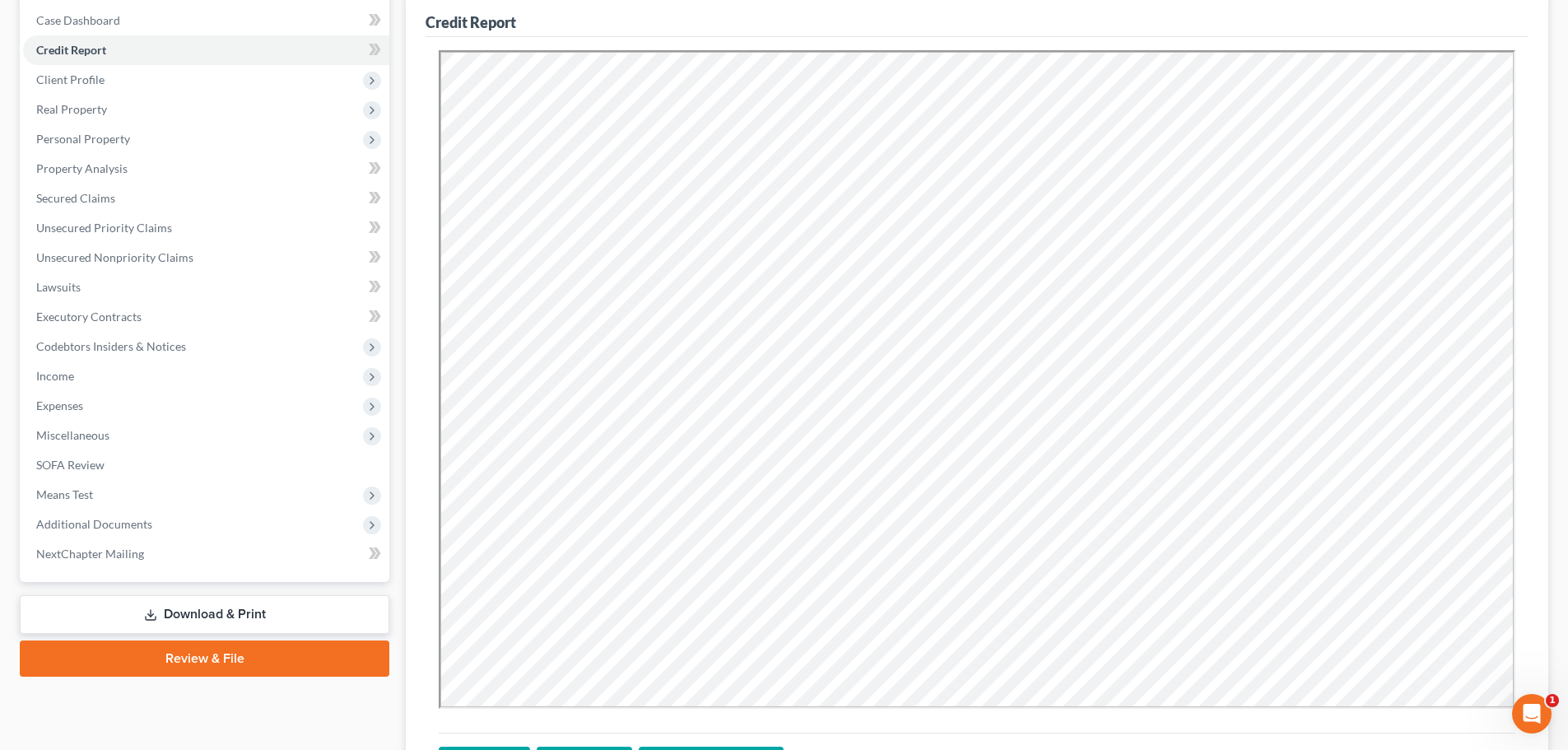
scroll to position [166, 0]
click at [597, 27] on div "Credit Report" at bounding box center [977, 14] width 1102 height 44
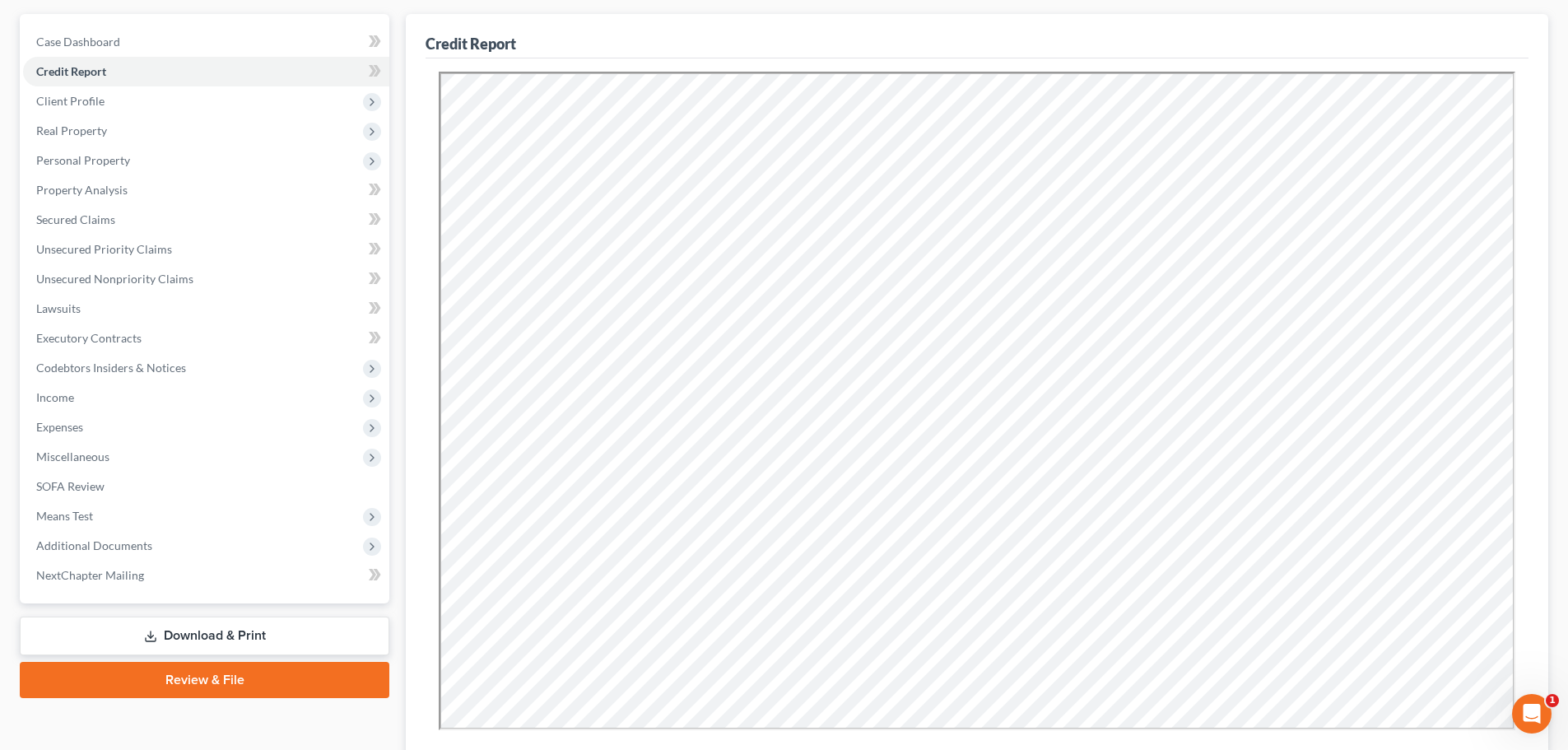
scroll to position [331, 0]
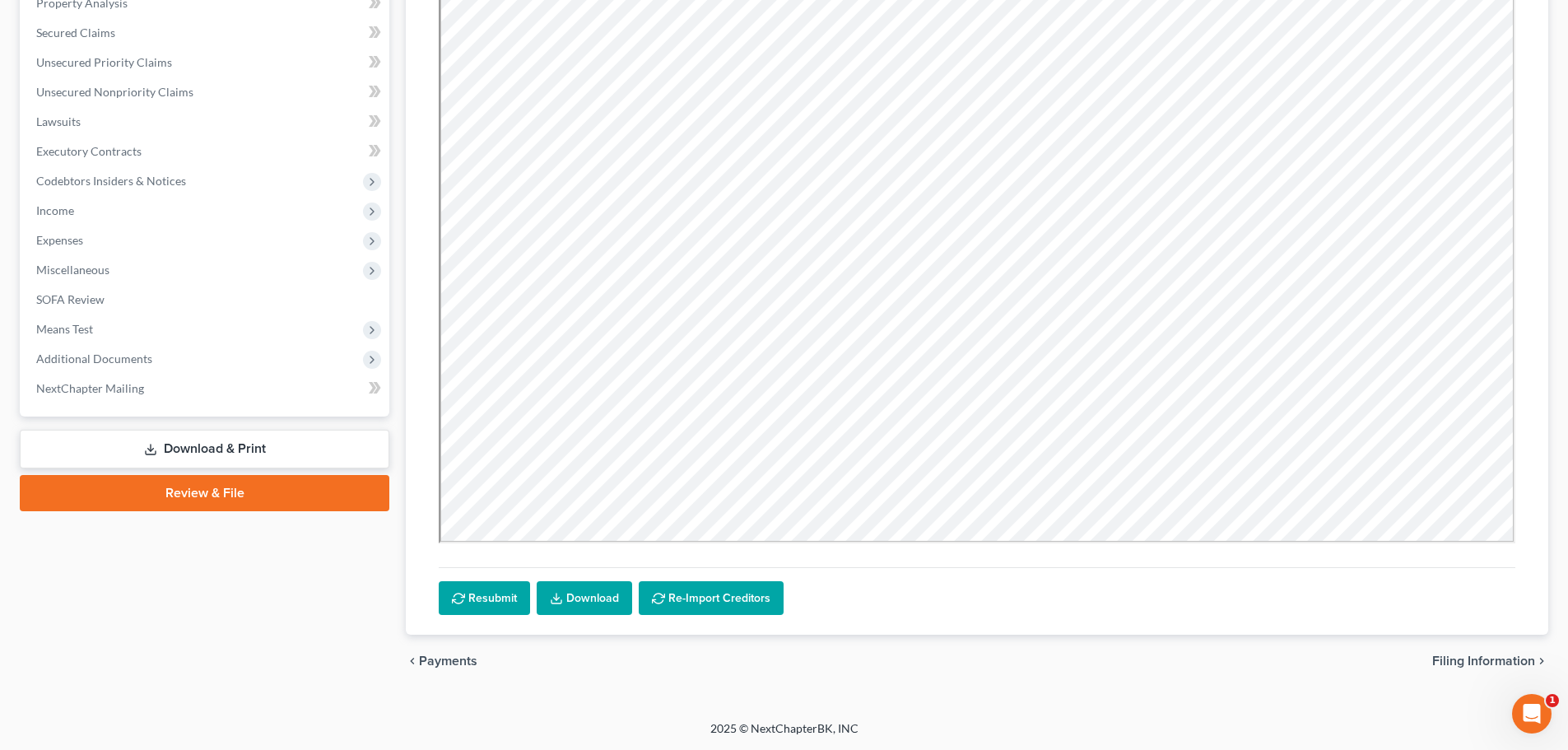
click at [601, 606] on link "Download" at bounding box center [585, 598] width 96 height 34
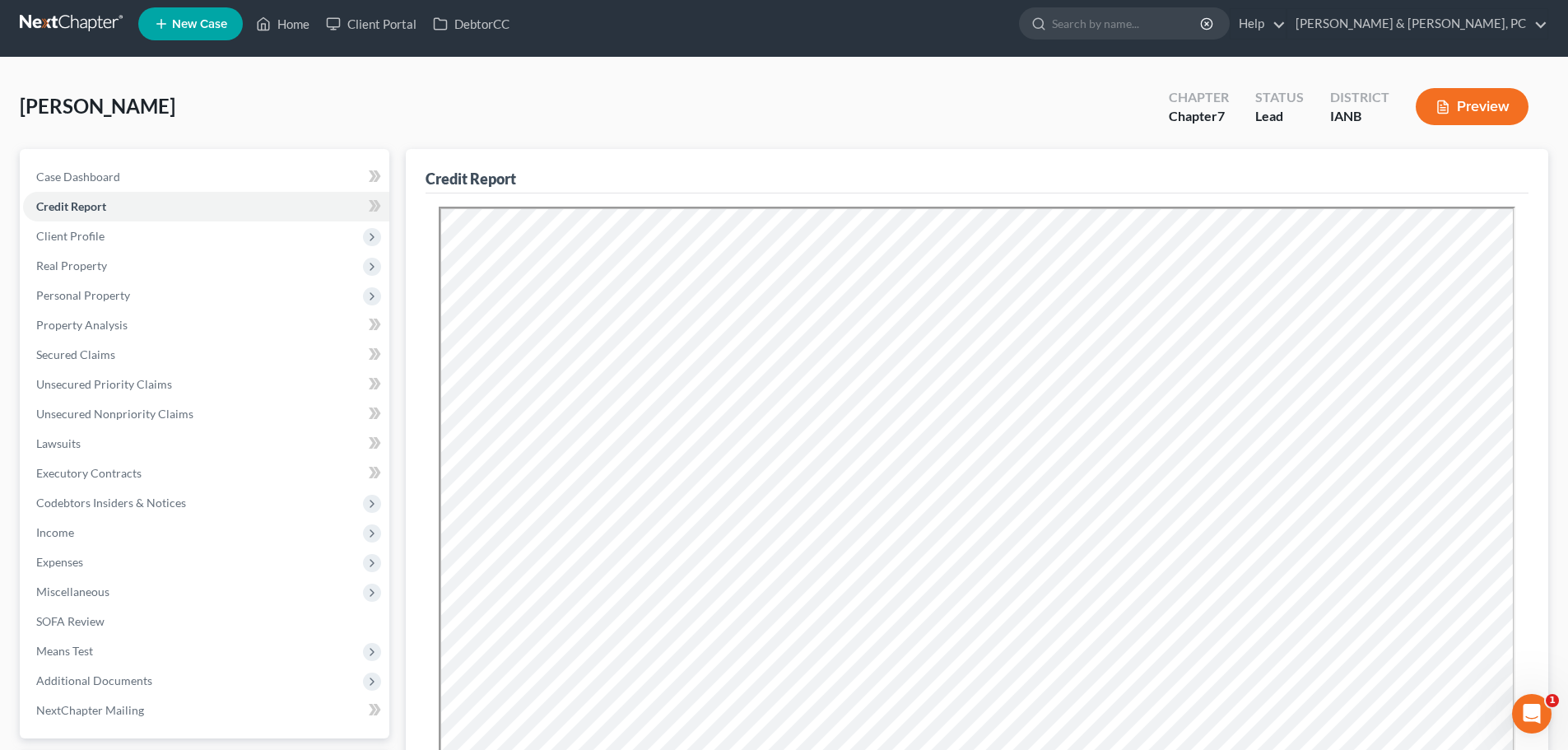
scroll to position [0, 0]
